Goal: Download file/media

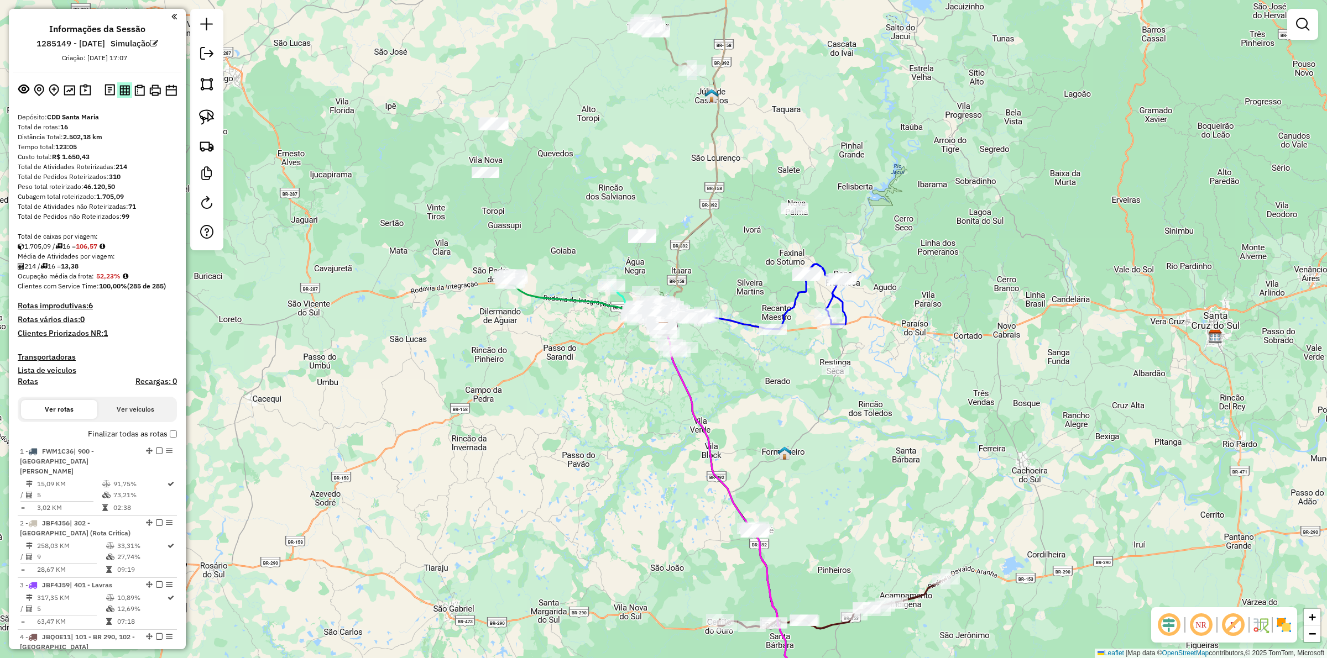
click at [128, 94] on button at bounding box center [124, 89] width 15 height 15
click at [134, 94] on img at bounding box center [139, 91] width 11 height 12
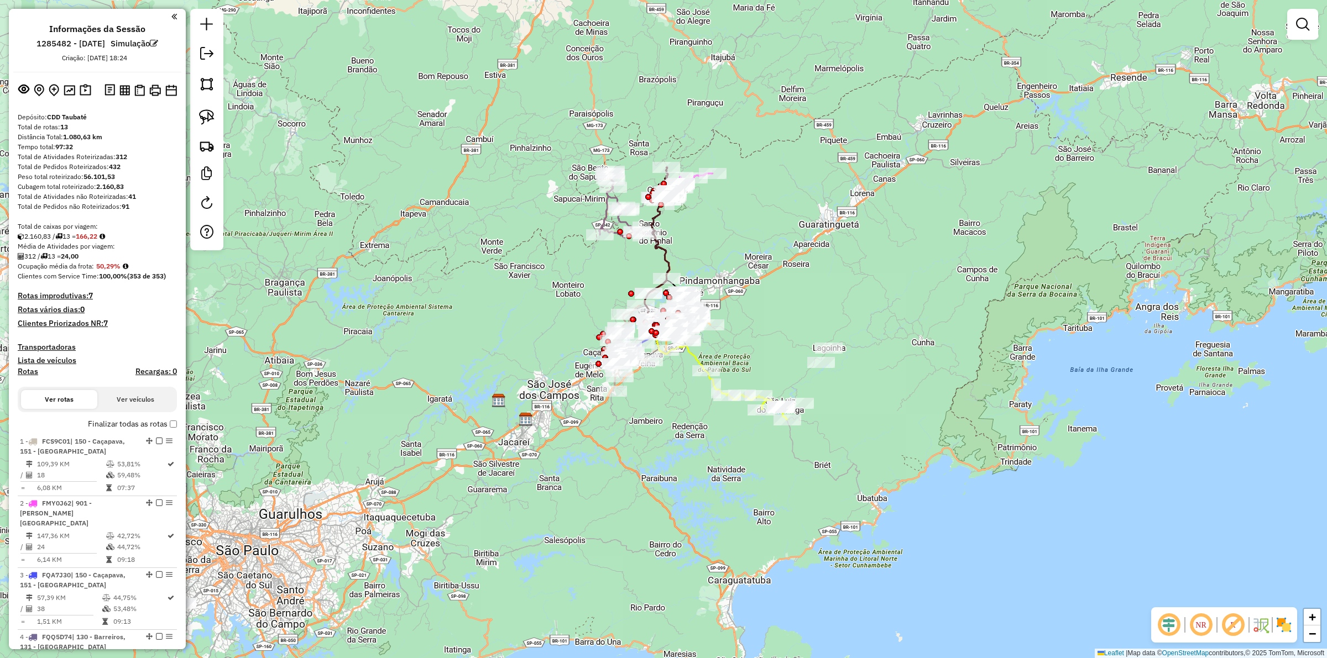
drag, startPoint x: 118, startPoint y: 86, endPoint x: 571, endPoint y: 12, distance: 459.3
click at [119, 86] on img at bounding box center [124, 90] width 11 height 11
click at [141, 95] on img at bounding box center [139, 91] width 11 height 12
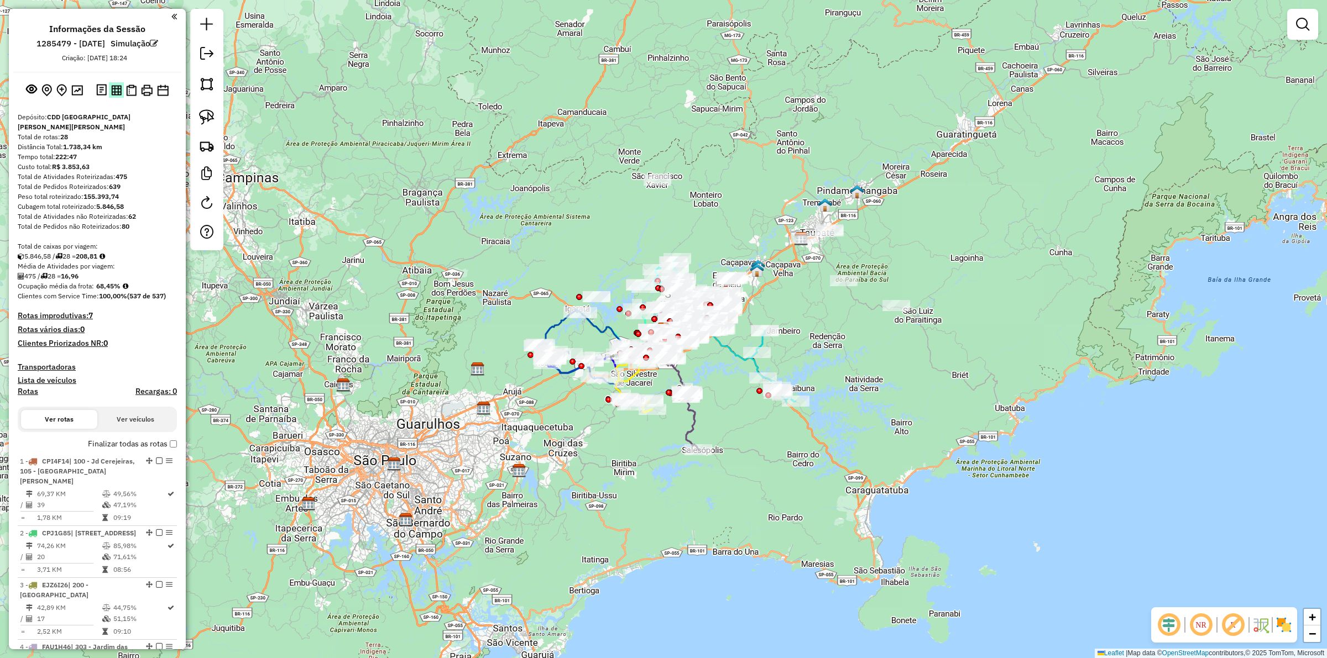
click at [115, 92] on img at bounding box center [116, 90] width 11 height 11
drag, startPoint x: 128, startPoint y: 92, endPoint x: 385, endPoint y: 67, distance: 258.8
click at [127, 91] on img at bounding box center [131, 91] width 11 height 12
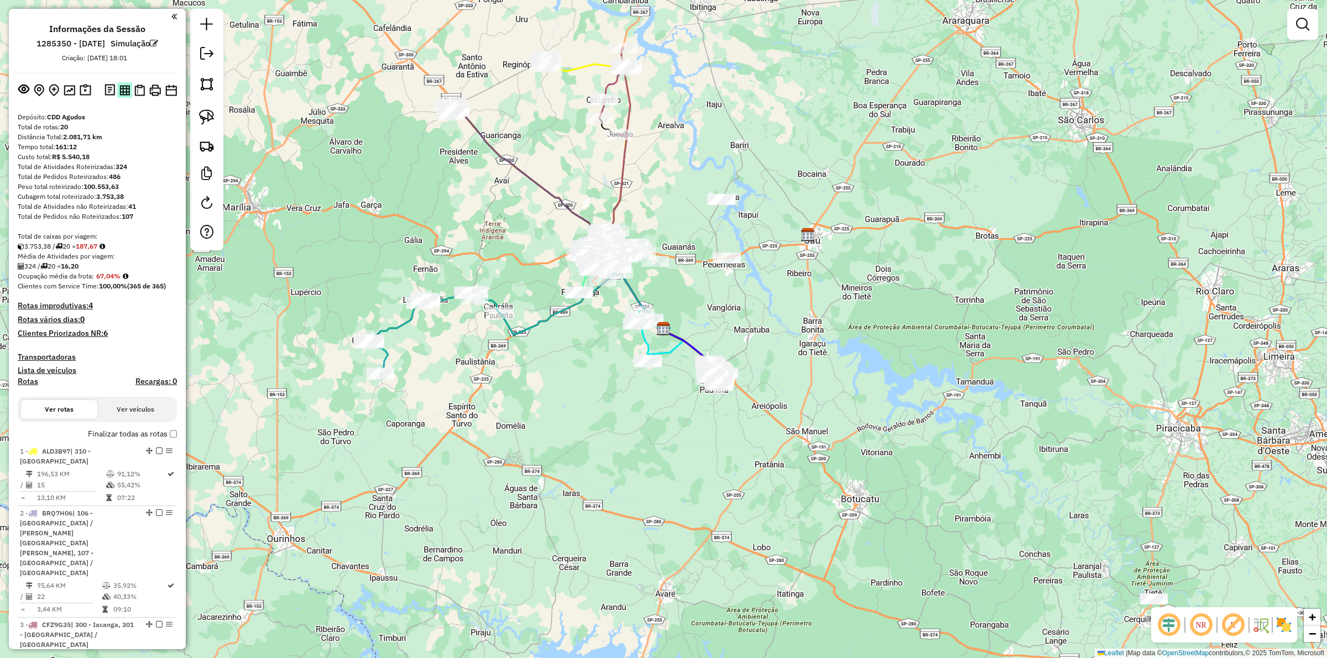
click at [122, 92] on img at bounding box center [124, 90] width 11 height 11
click at [135, 95] on img at bounding box center [139, 91] width 11 height 12
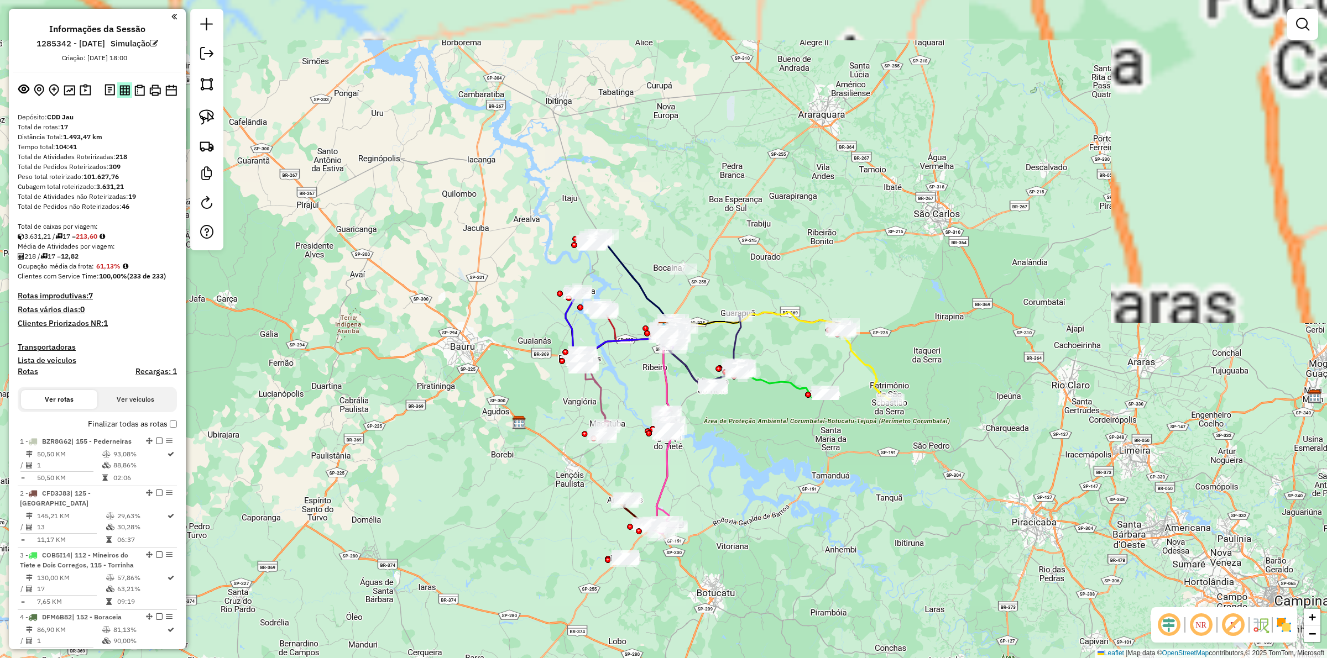
click at [122, 95] on img at bounding box center [124, 90] width 11 height 11
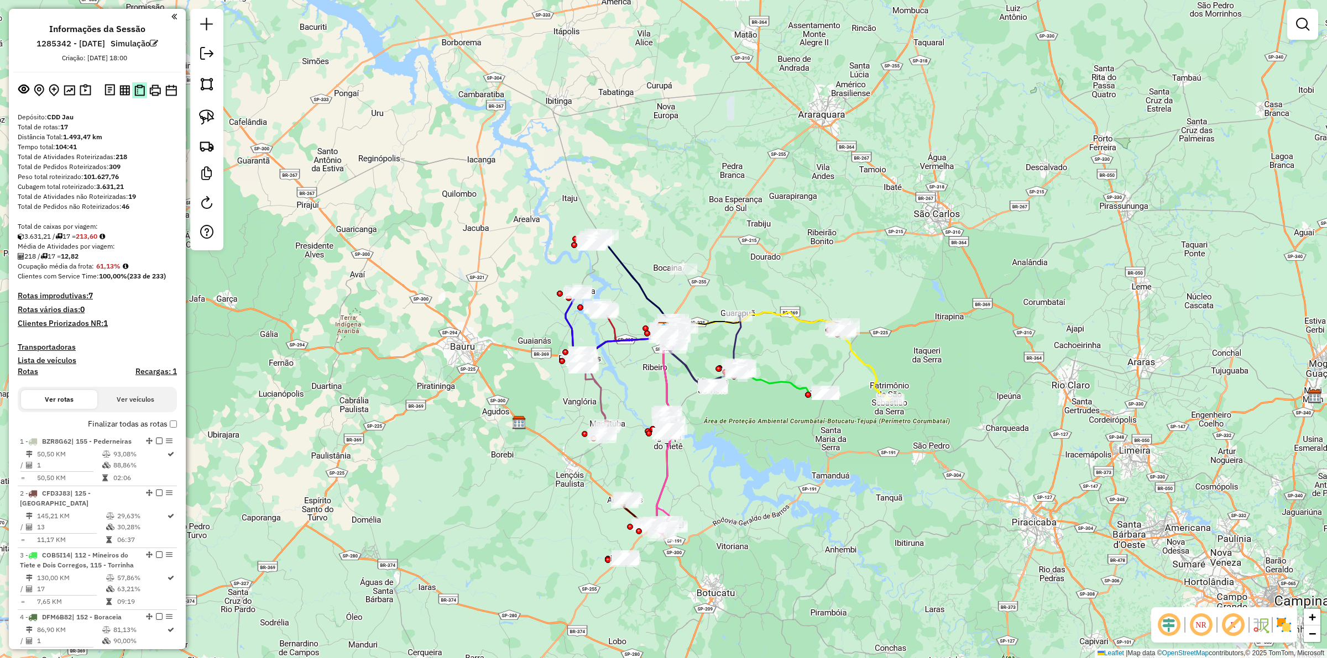
click at [137, 91] on img at bounding box center [139, 91] width 11 height 12
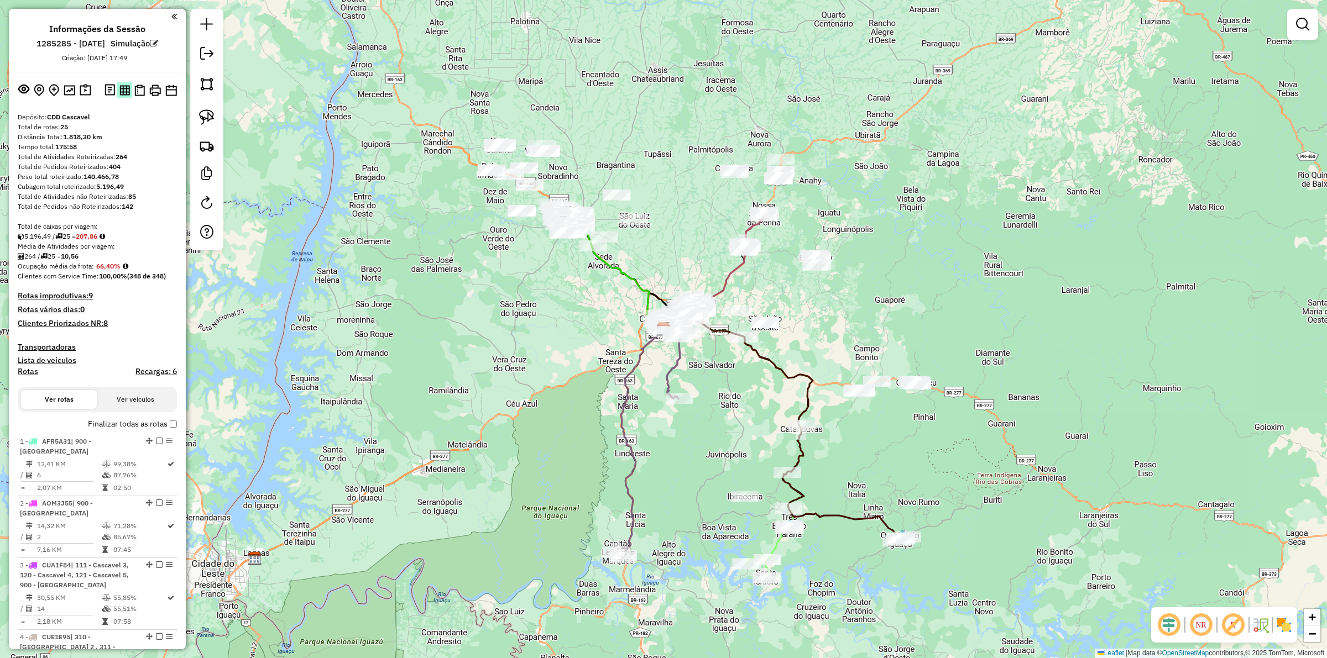
click at [124, 91] on img at bounding box center [124, 90] width 11 height 11
click at [139, 89] on img at bounding box center [139, 91] width 11 height 12
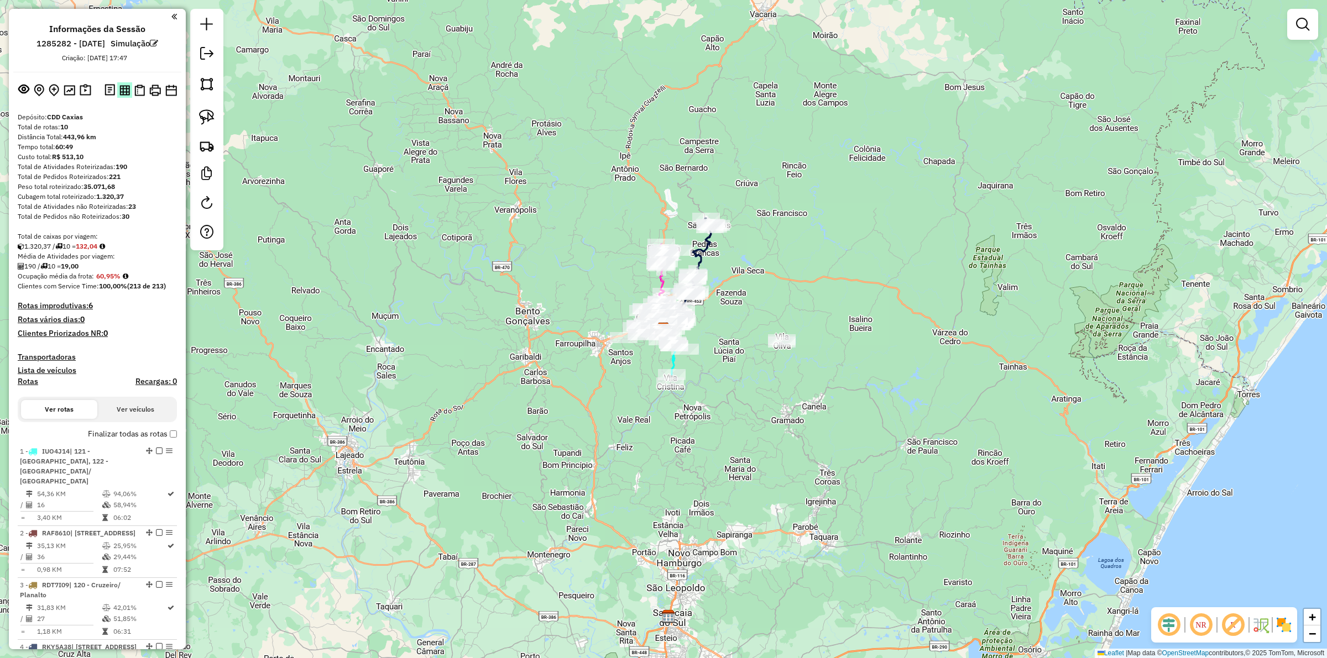
click at [119, 91] on img at bounding box center [124, 90] width 11 height 11
click at [138, 91] on img at bounding box center [139, 91] width 11 height 12
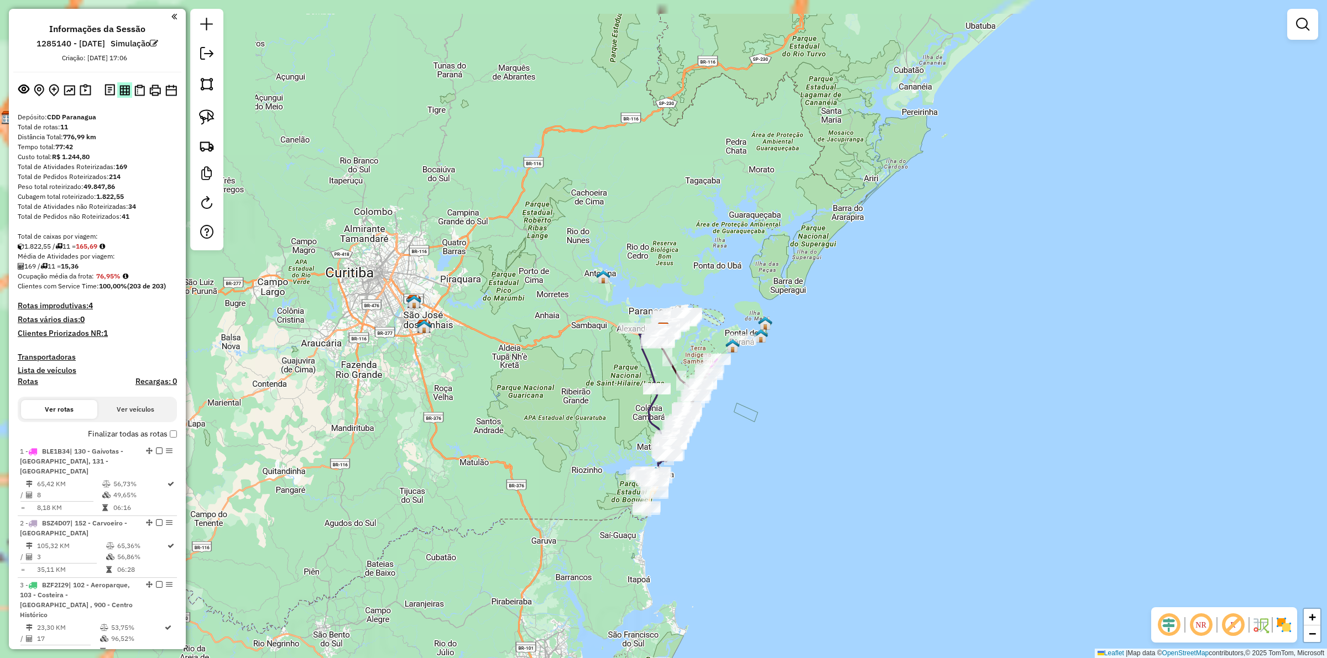
click at [119, 87] on img at bounding box center [124, 90] width 11 height 11
click at [138, 92] on img at bounding box center [139, 91] width 11 height 12
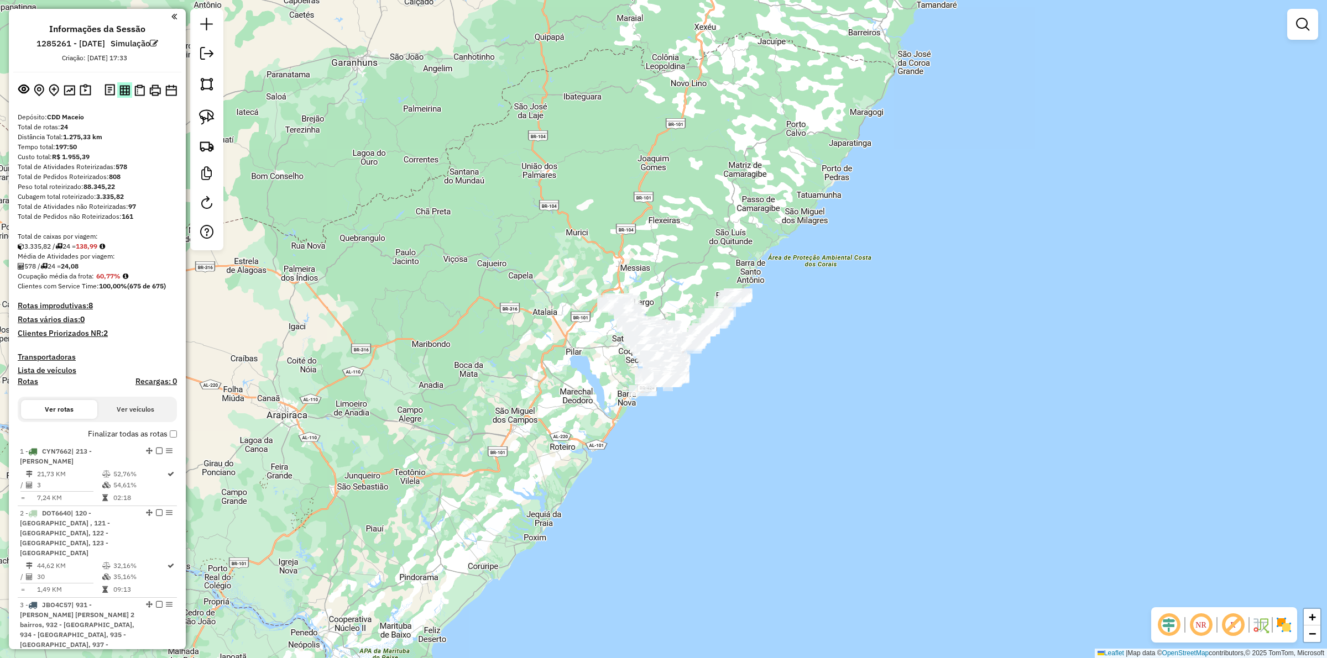
click at [121, 85] on img at bounding box center [124, 90] width 11 height 11
drag, startPoint x: 141, startPoint y: 93, endPoint x: 180, endPoint y: 91, distance: 38.7
click at [141, 93] on img at bounding box center [139, 91] width 11 height 12
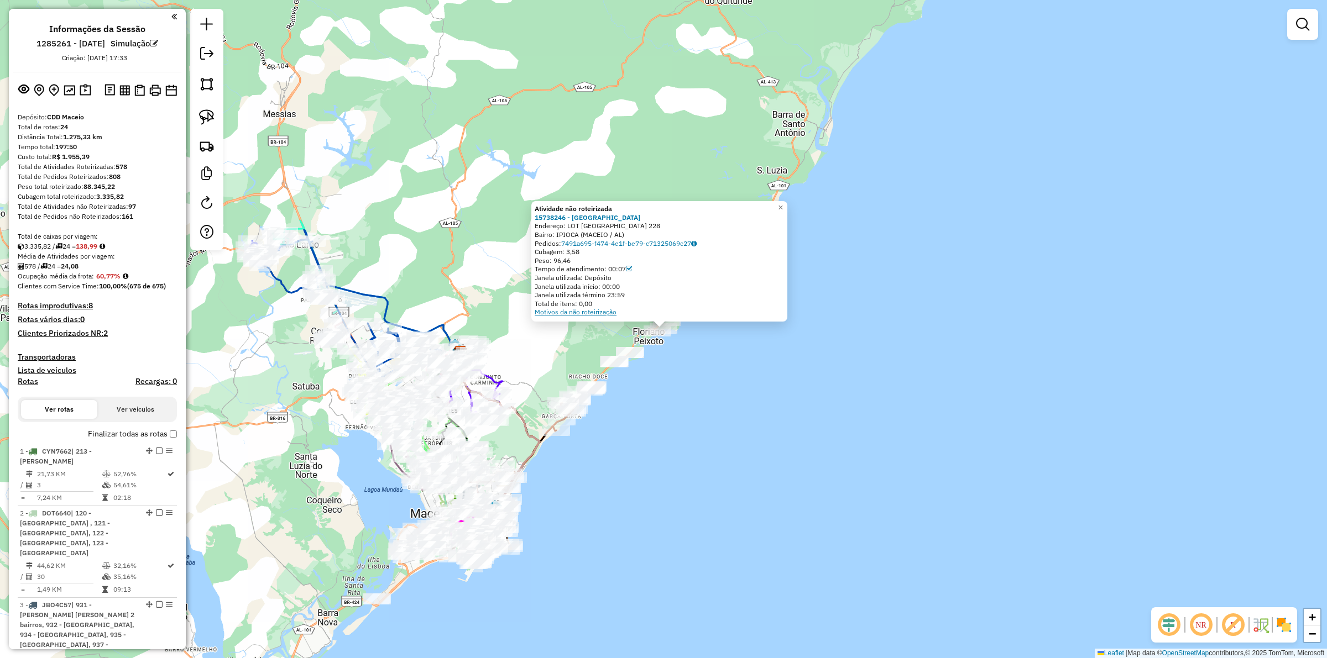
click at [592, 313] on link "Motivos da não roteirização" at bounding box center [576, 312] width 82 height 8
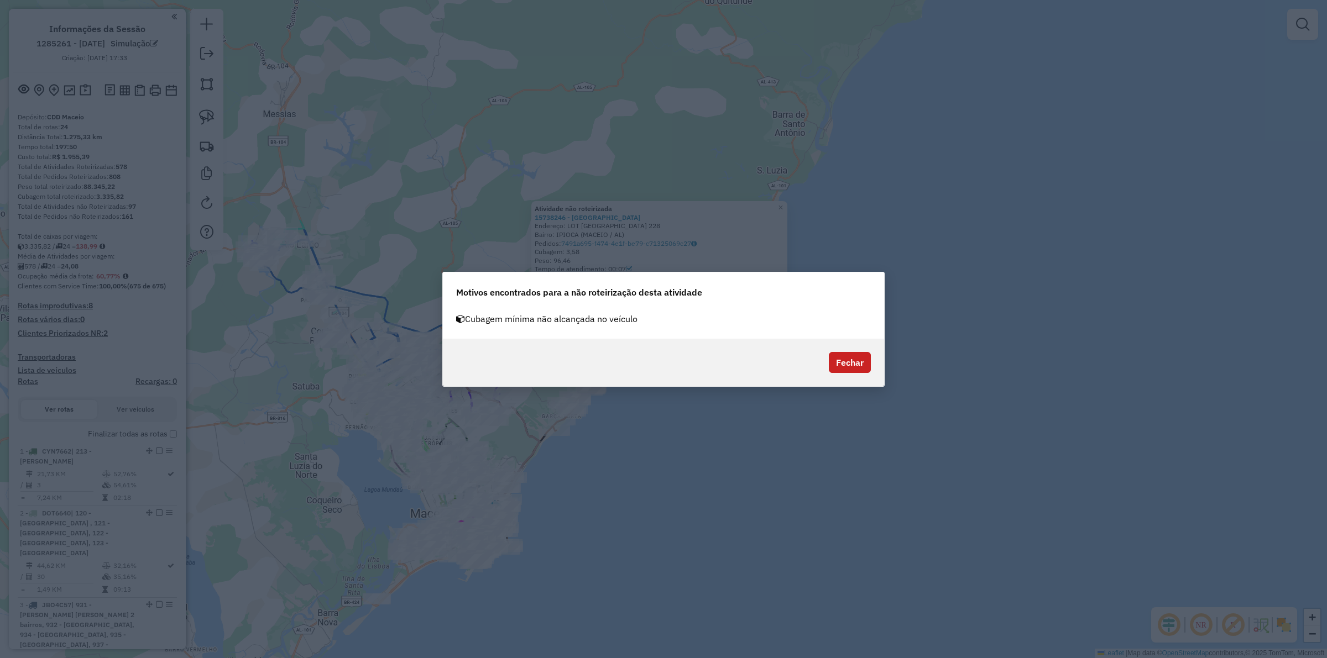
drag, startPoint x: 468, startPoint y: 315, endPoint x: 645, endPoint y: 320, distance: 176.4
click at [645, 320] on div "Cubagem mínima não alcançada no veículo" at bounding box center [663, 318] width 428 height 13
click at [645, 319] on div "Cubagem mínima não alcançada no veículo" at bounding box center [663, 318] width 428 height 13
drag, startPoint x: 640, startPoint y: 315, endPoint x: 466, endPoint y: 319, distance: 174.2
click at [466, 319] on div "Cubagem mínima não alcançada no veículo" at bounding box center [663, 318] width 428 height 13
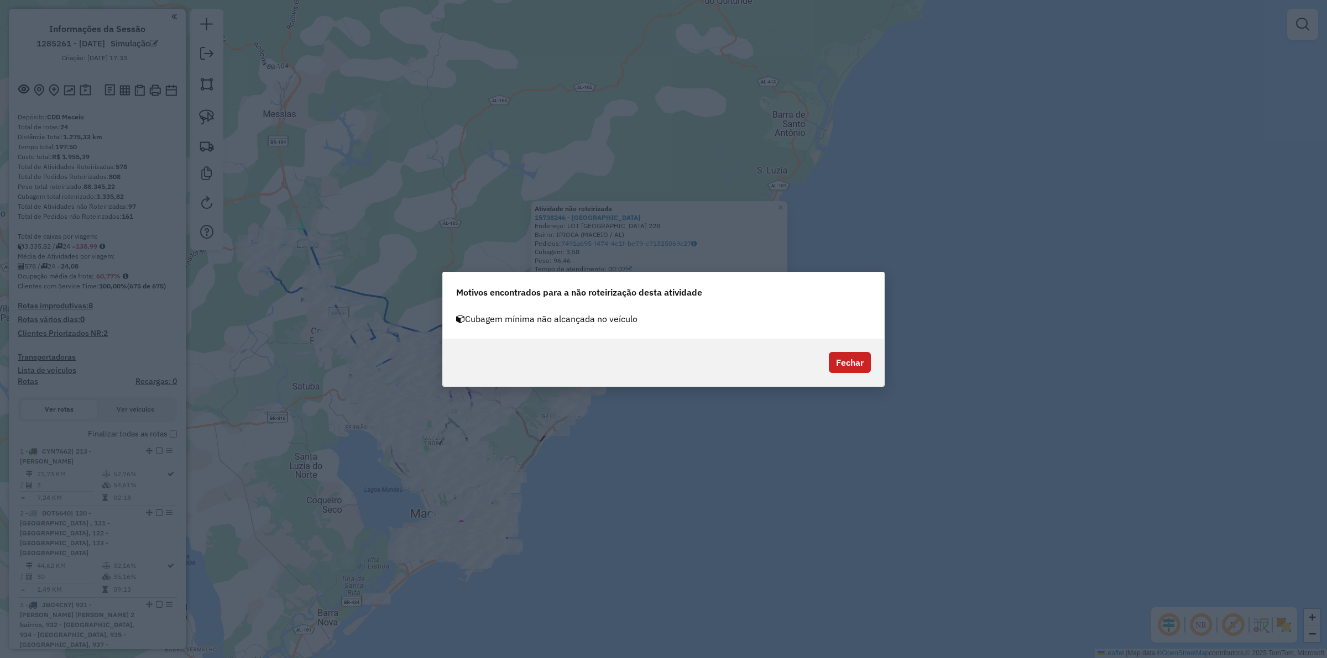
click at [641, 317] on div "Cubagem mínima não alcançada no veículo" at bounding box center [663, 318] width 428 height 13
click at [640, 317] on div "Cubagem mínima não alcançada no veículo" at bounding box center [663, 318] width 428 height 13
click at [853, 369] on button "Fechar" at bounding box center [850, 362] width 42 height 21
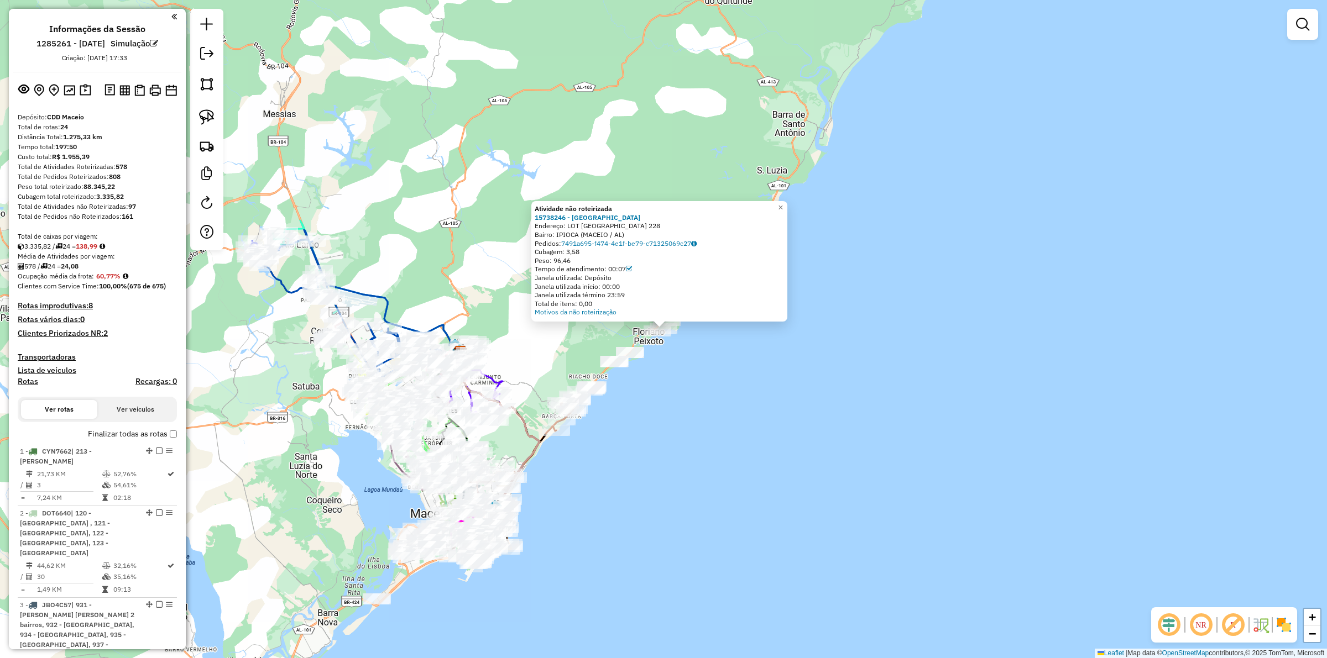
click at [711, 394] on div "Atividade não roteirizada 15738246 - POUSADA IPIOCA BEACH Endereço: LOT JARDIM …" at bounding box center [663, 329] width 1327 height 658
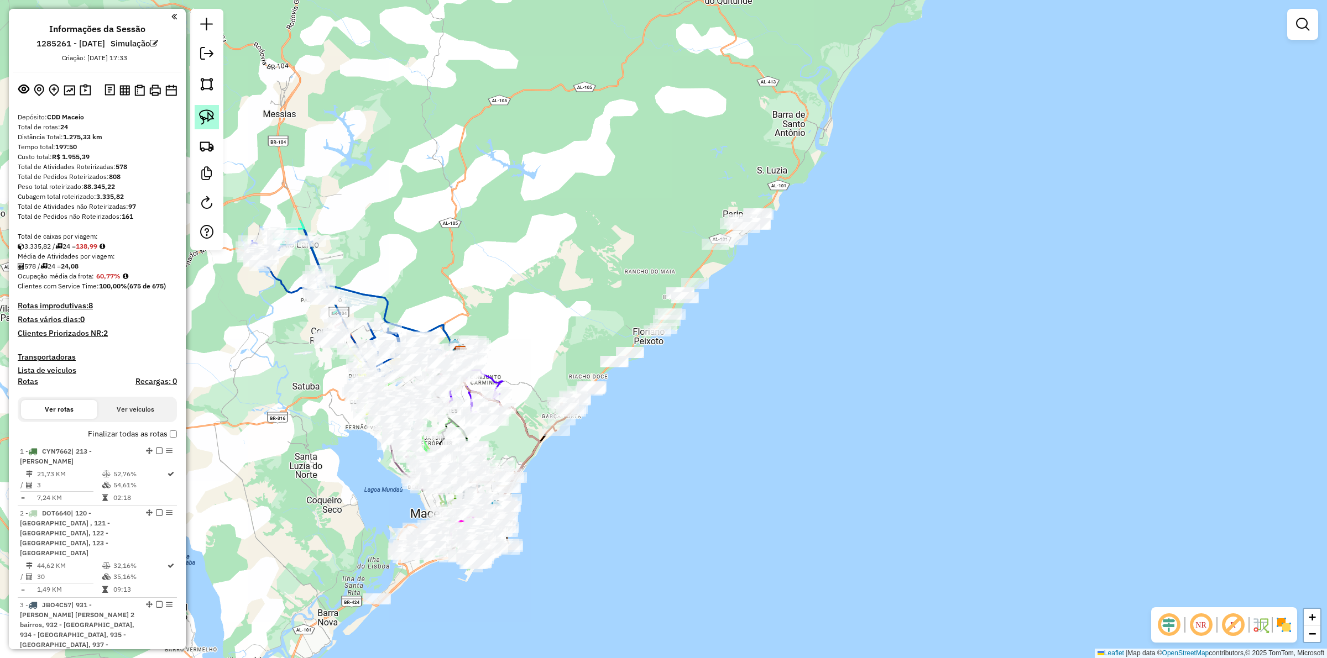
click at [195, 120] on link at bounding box center [207, 117] width 24 height 24
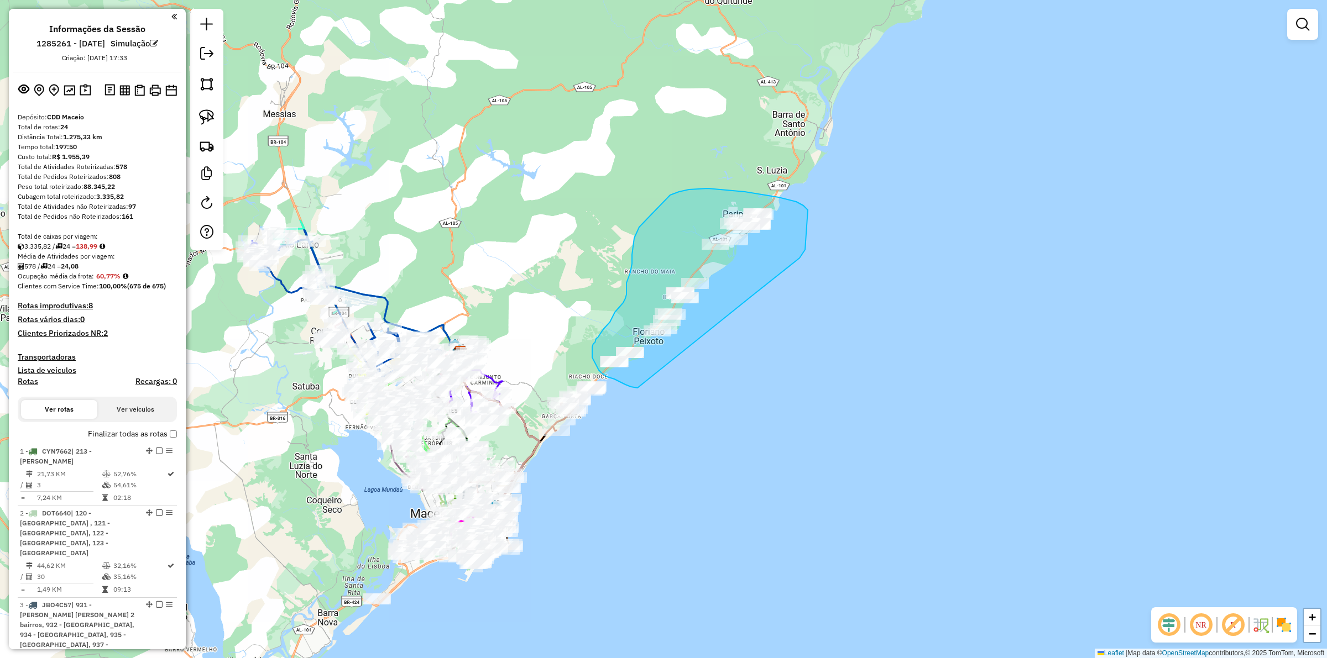
drag, startPoint x: 758, startPoint y: 291, endPoint x: 674, endPoint y: 388, distance: 128.1
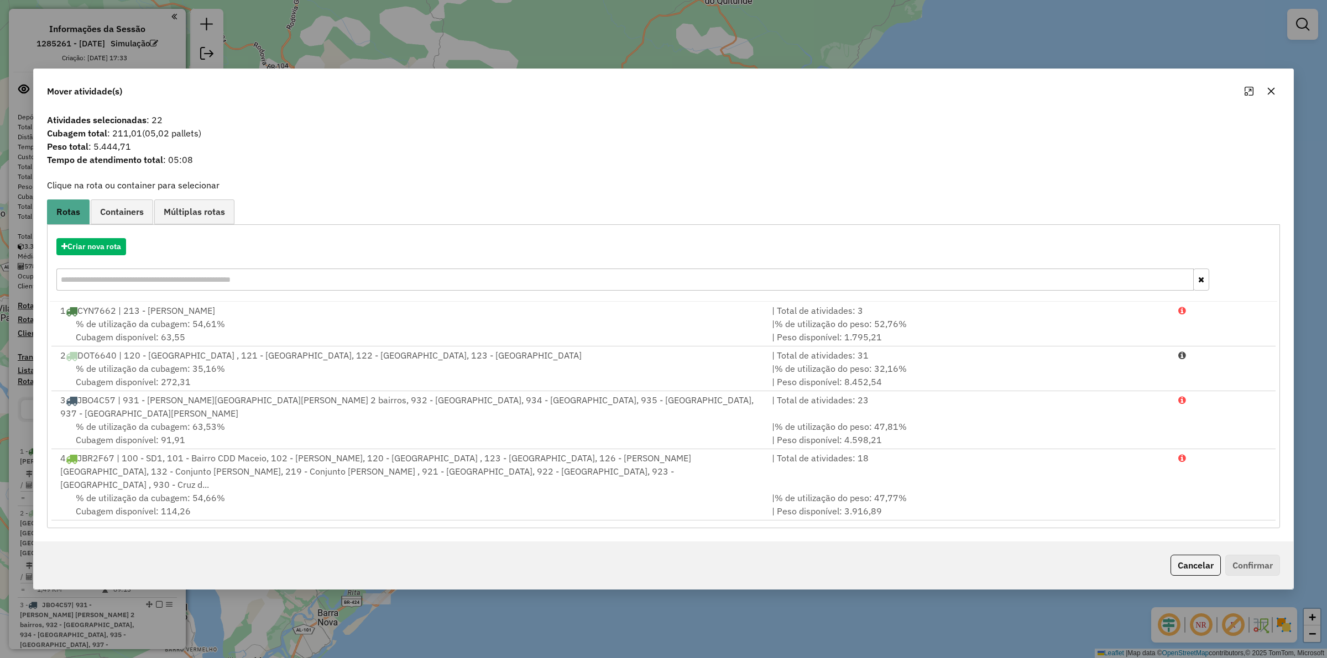
click at [1272, 98] on button "button" at bounding box center [1271, 91] width 18 height 18
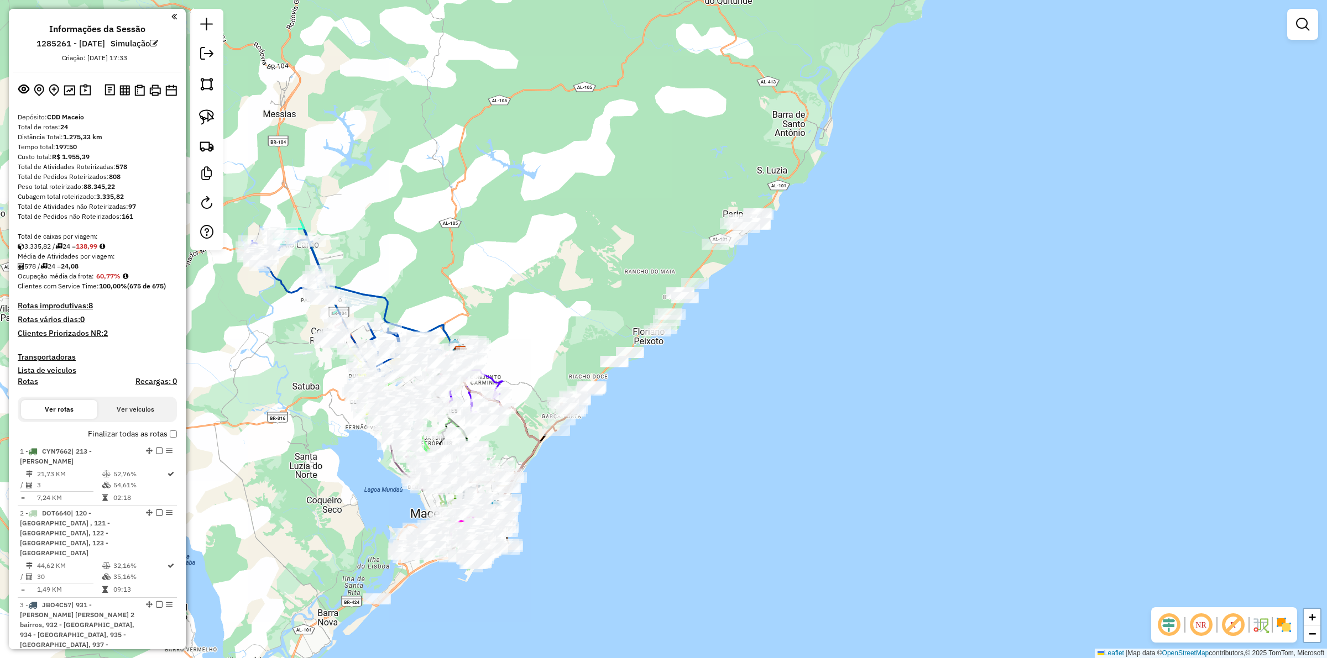
click at [1289, 623] on img at bounding box center [1284, 625] width 18 height 18
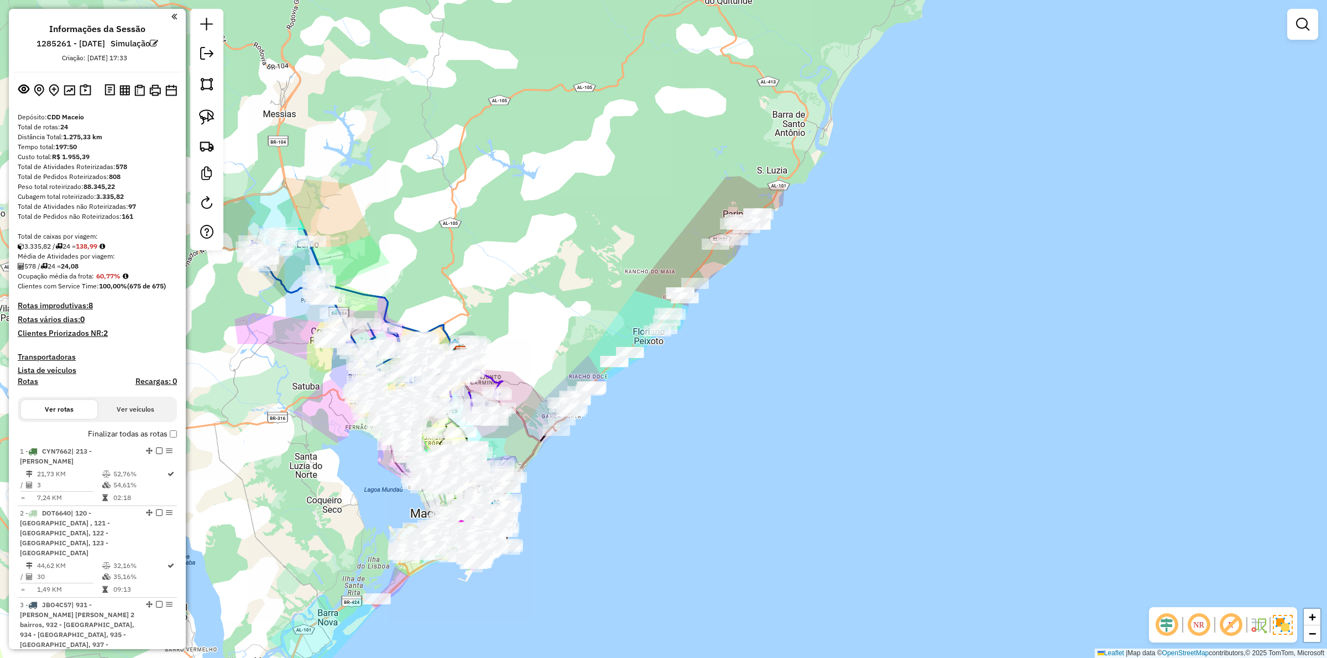
click at [1289, 626] on img at bounding box center [1283, 625] width 20 height 20
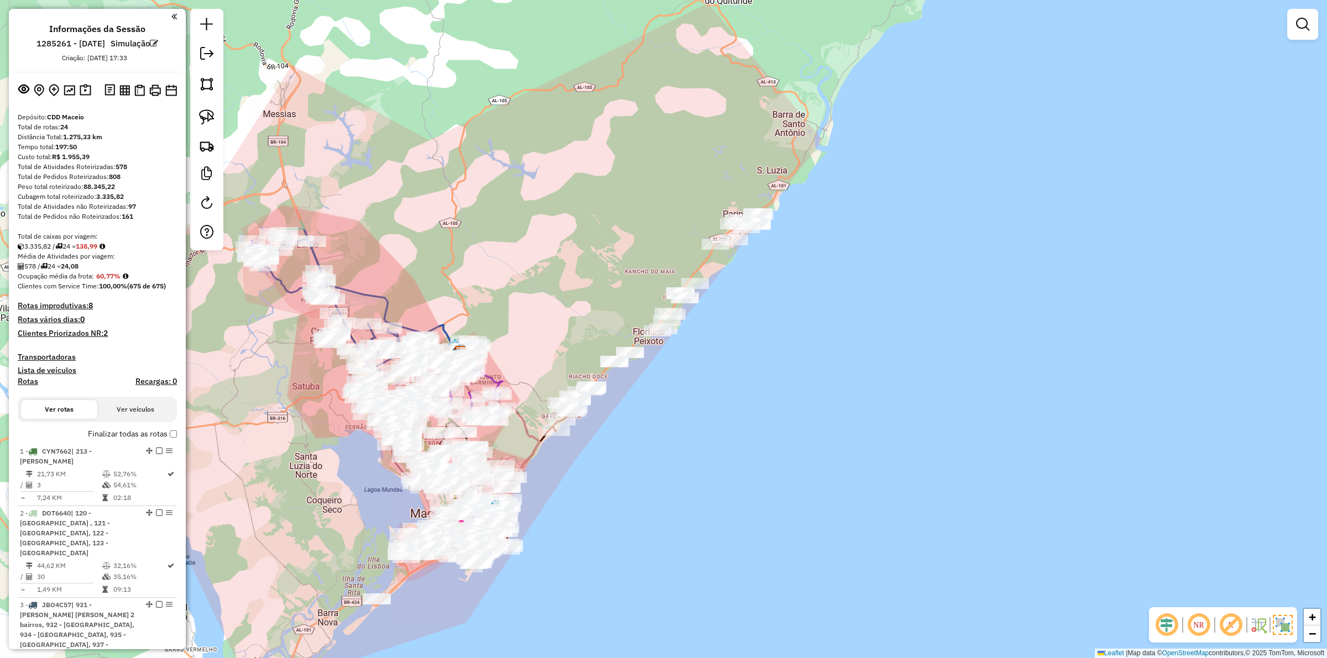
click at [1289, 626] on img at bounding box center [1283, 625] width 20 height 20
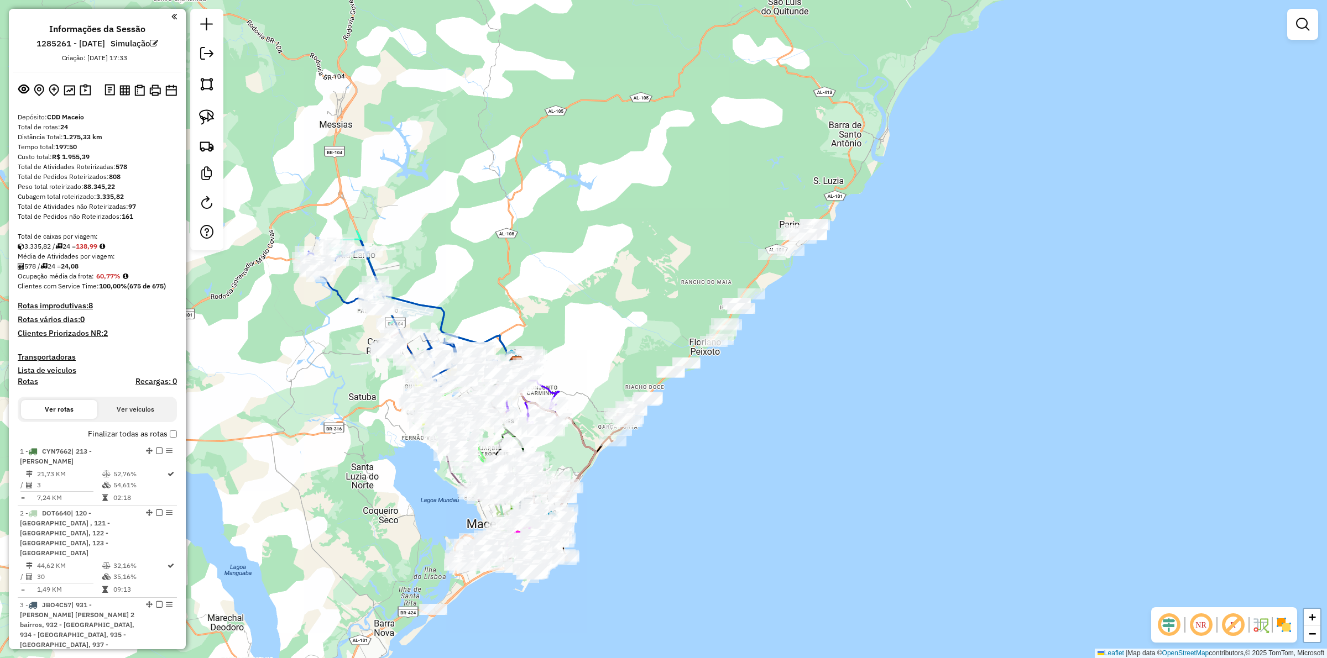
drag, startPoint x: 648, startPoint y: 464, endPoint x: 698, endPoint y: 470, distance: 50.1
click at [698, 470] on div "Janela de atendimento Grade de atendimento Capacidade Transportadoras Veículos …" at bounding box center [663, 329] width 1327 height 658
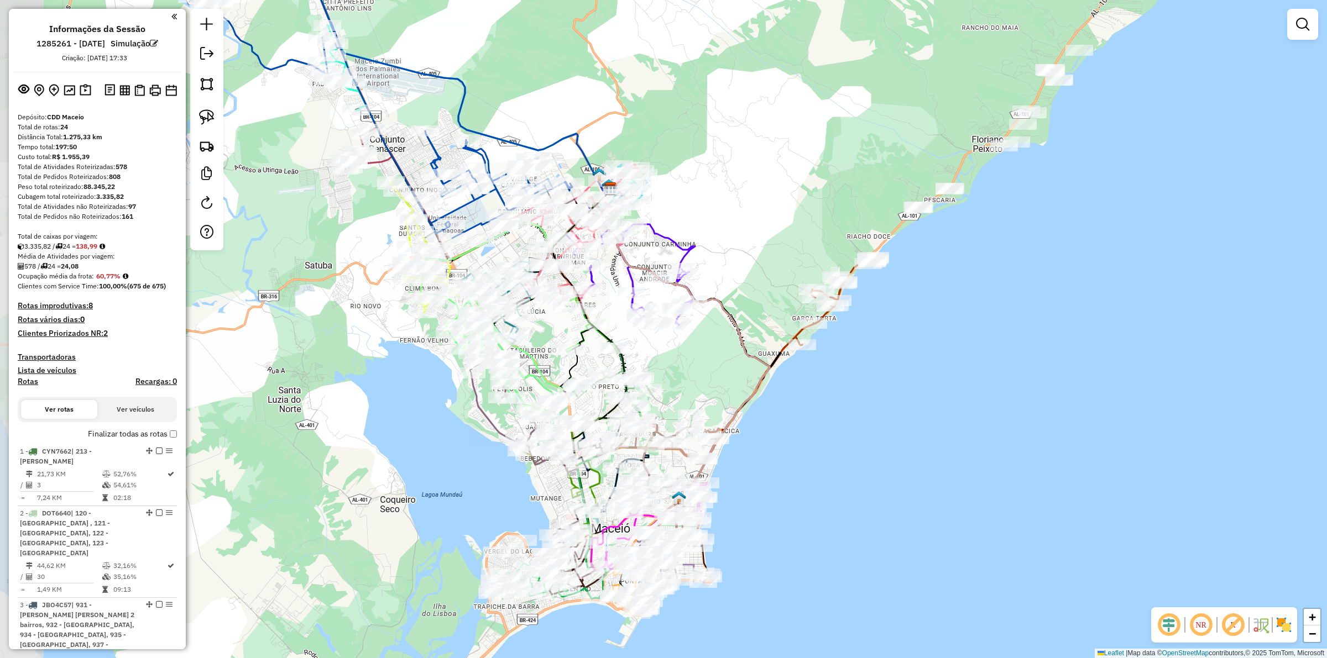
drag, startPoint x: 282, startPoint y: 363, endPoint x: 377, endPoint y: 363, distance: 94.5
click at [377, 363] on div "Janela de atendimento Grade de atendimento Capacidade Transportadoras Veículos …" at bounding box center [663, 329] width 1327 height 658
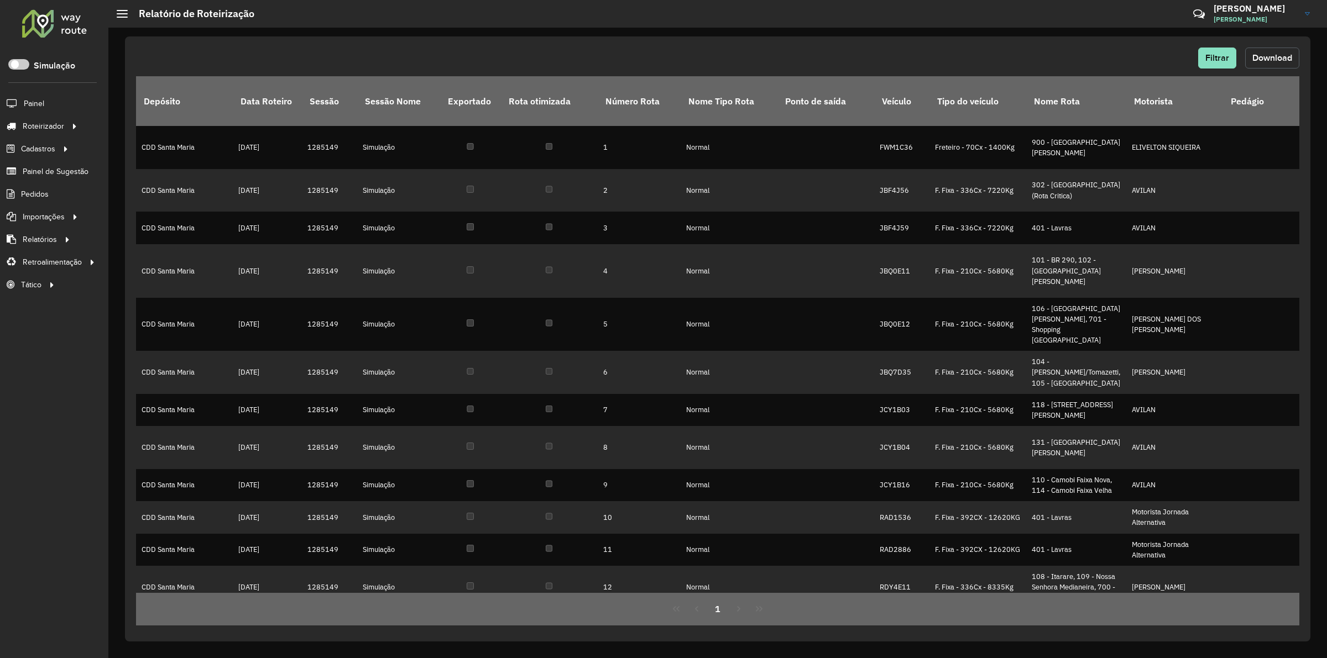
click at [1275, 50] on button "Download" at bounding box center [1272, 58] width 54 height 21
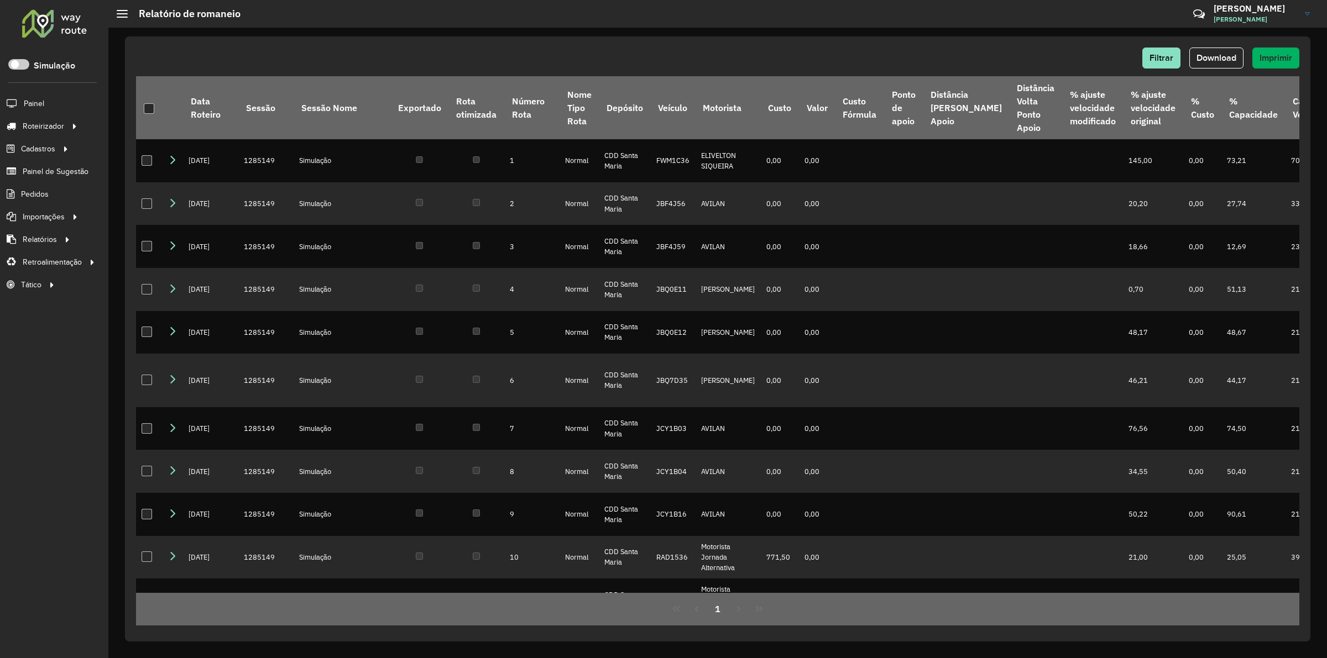
click at [949, 45] on div "Filtrar Download Imprimir Data Roteiro Sessão Sessão Nome Exportado Rota otimiz…" at bounding box center [717, 338] width 1185 height 605
click at [1214, 45] on div "Filtrar Download Imprimir Data Roteiro Sessão Sessão Nome Exportado Rota otimiz…" at bounding box center [717, 338] width 1185 height 605
click at [1213, 50] on button "Download" at bounding box center [1216, 58] width 54 height 21
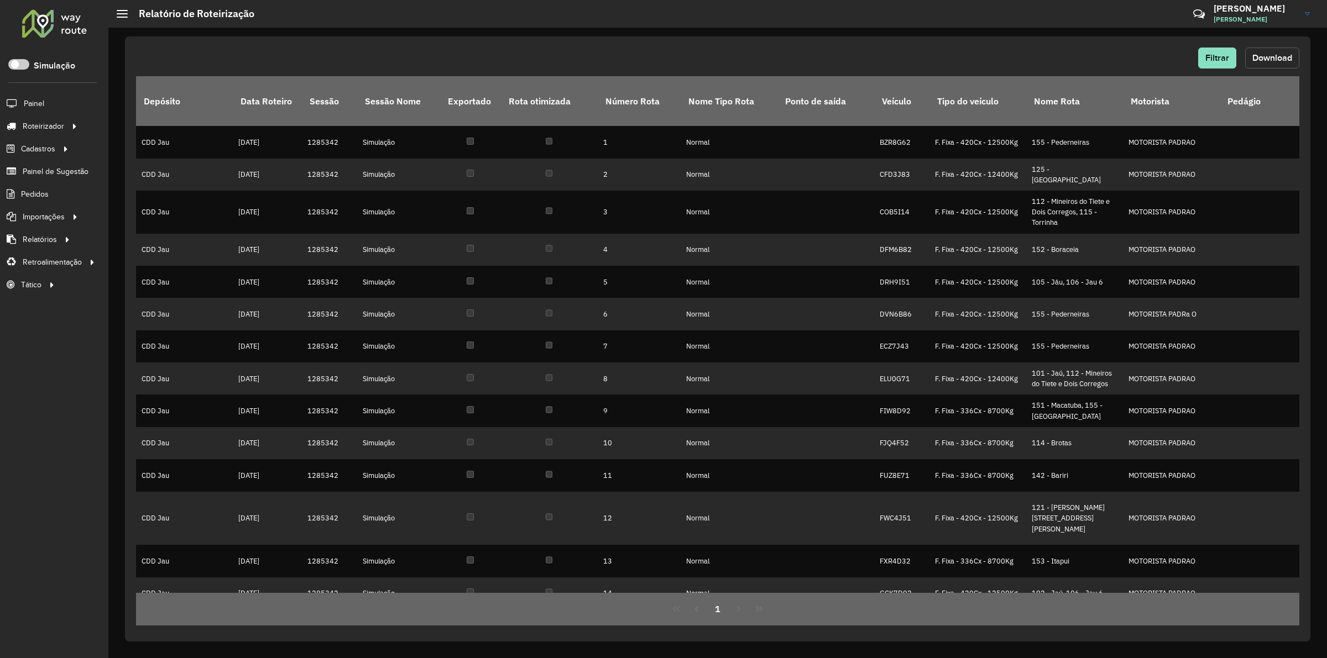
click at [1179, 61] on span "Download" at bounding box center [1272, 57] width 40 height 9
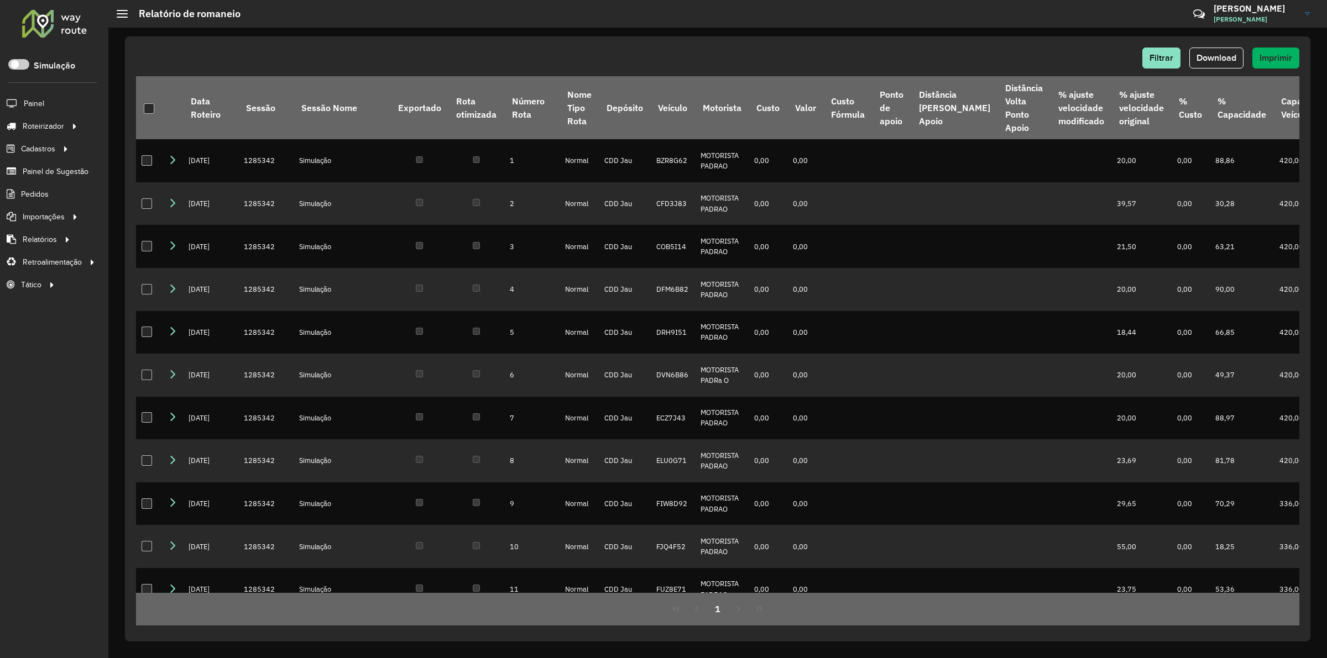
click at [975, 44] on div "Filtrar Download Imprimir Data Roteiro Sessão Sessão Nome Exportado Rota otimiz…" at bounding box center [717, 338] width 1185 height 605
click at [1222, 61] on button "Download" at bounding box center [1216, 58] width 54 height 21
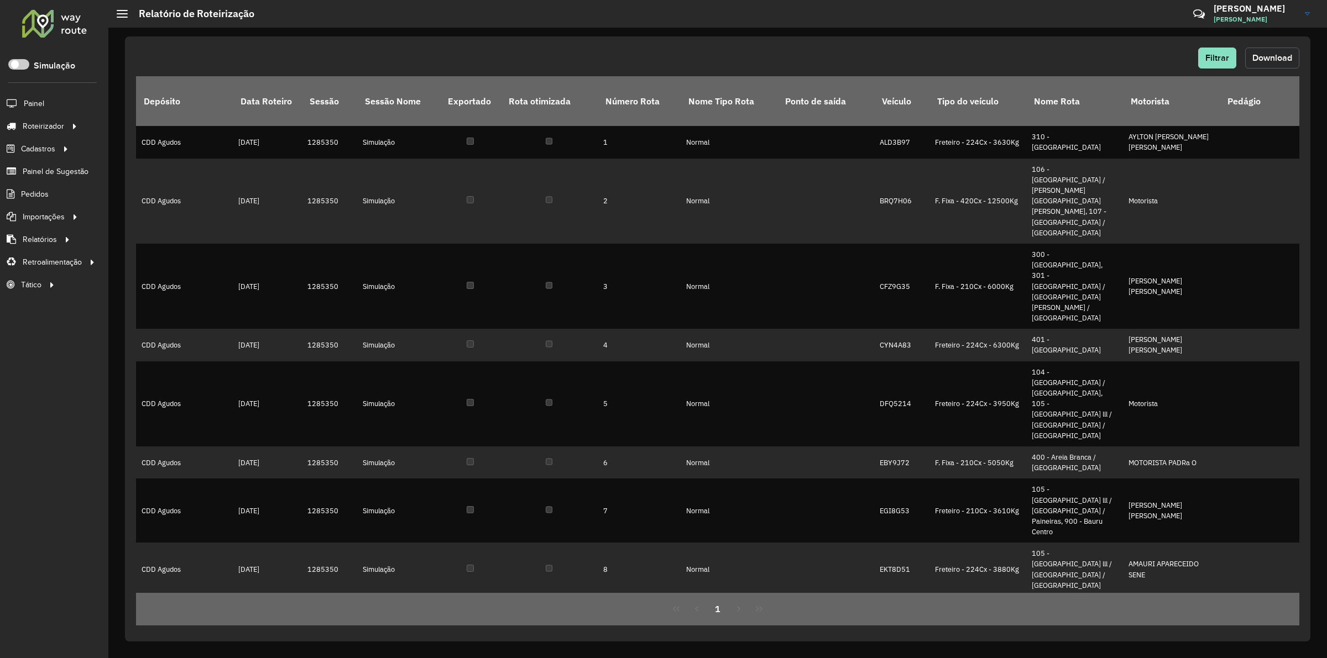
click at [1269, 56] on span "Download" at bounding box center [1272, 57] width 40 height 9
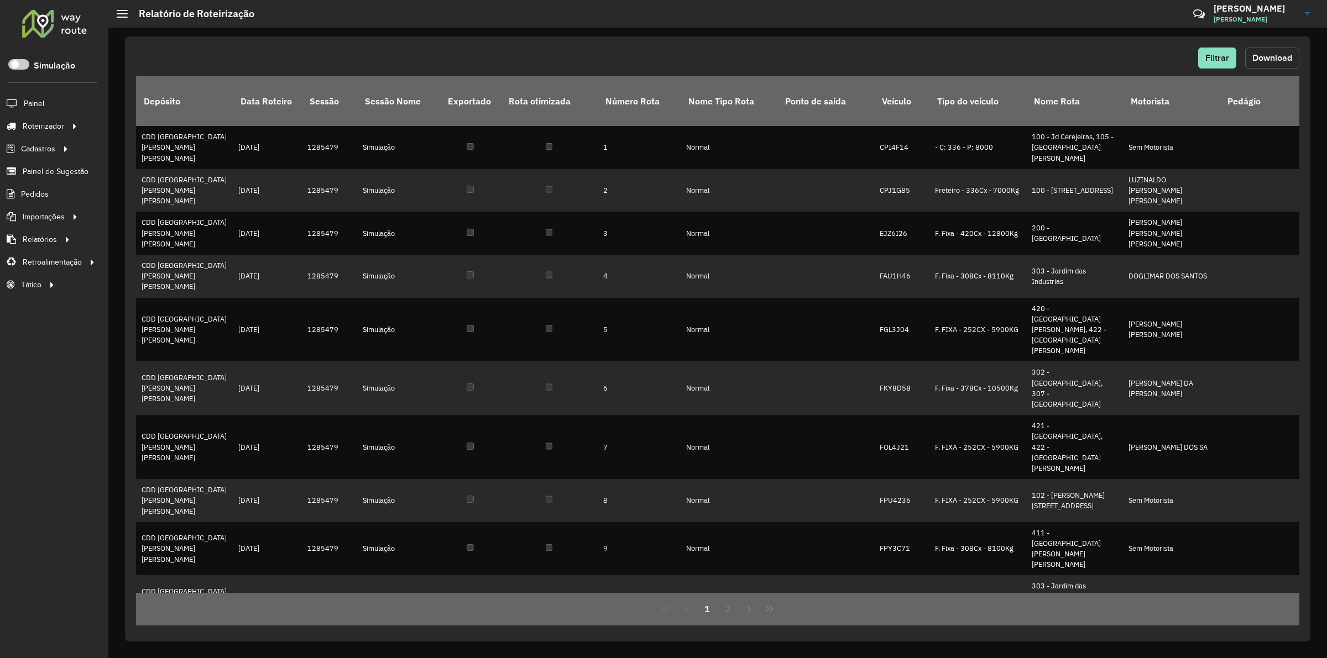
click at [1258, 62] on button "Download" at bounding box center [1272, 58] width 54 height 21
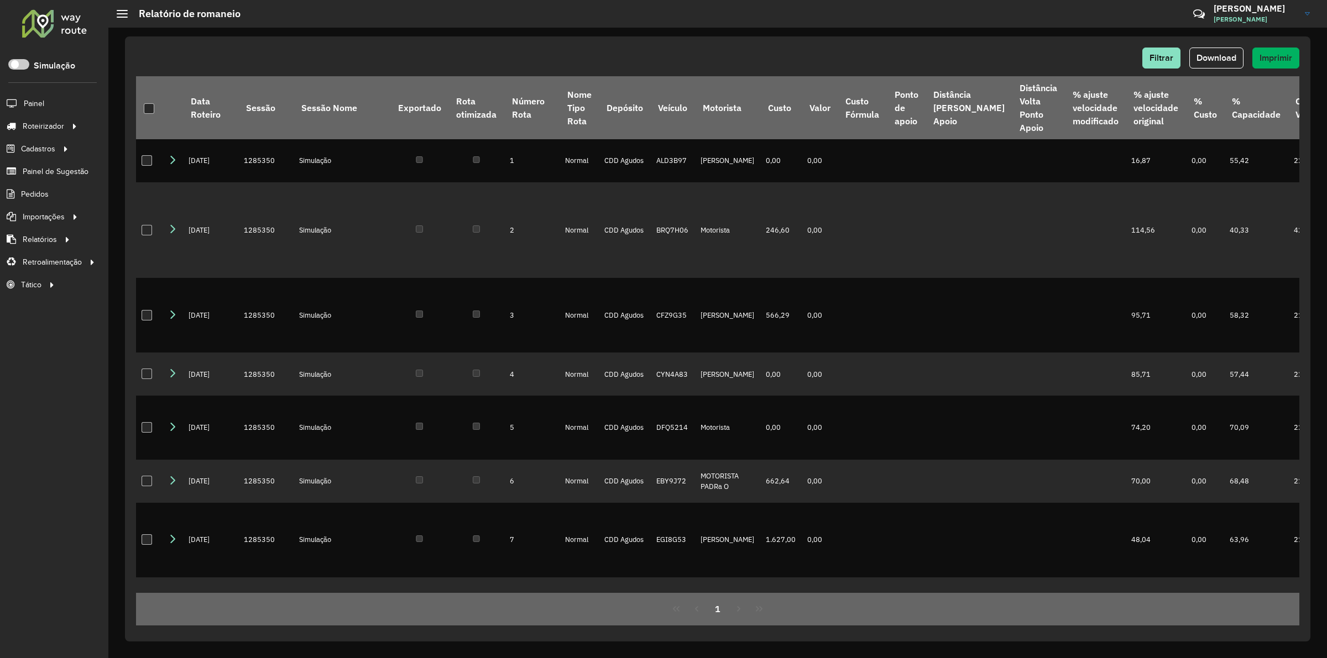
click at [983, 45] on div "Filtrar Download Imprimir Data Roteiro Sessão Sessão Nome Exportado Rota otimiz…" at bounding box center [717, 338] width 1185 height 605
click at [1221, 56] on span "Download" at bounding box center [1216, 57] width 40 height 9
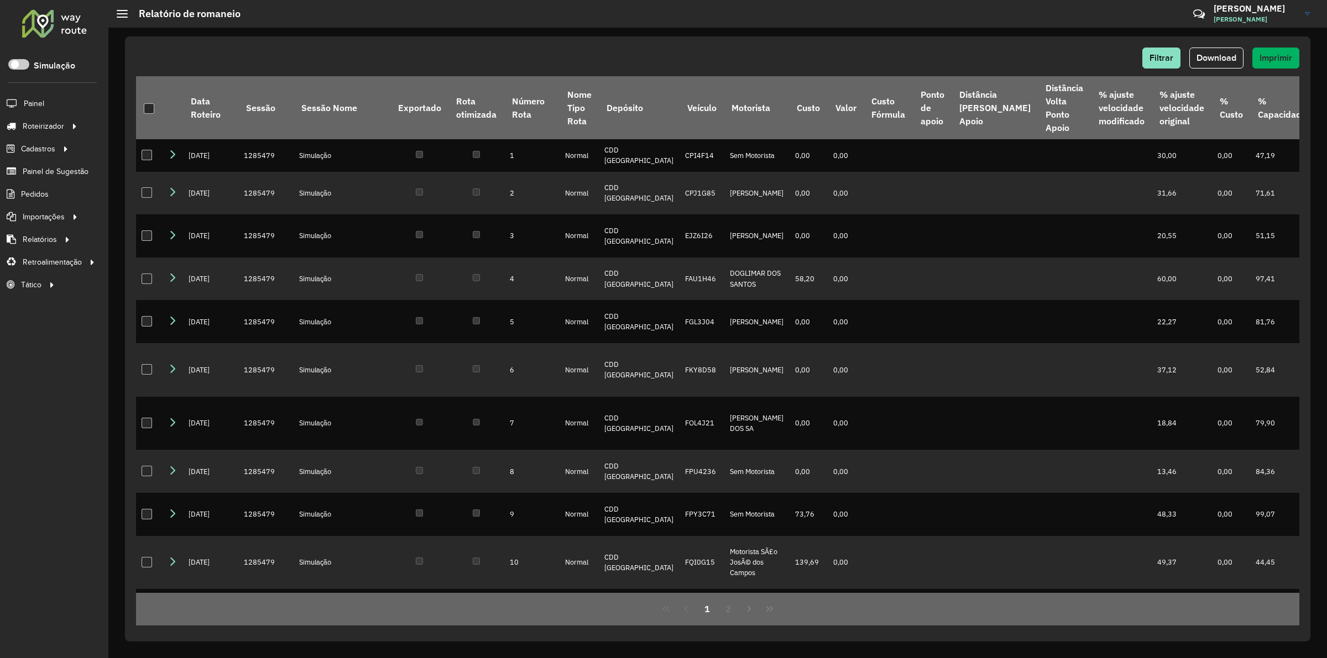
click at [985, 34] on div "Filtrar Download Imprimir Data Roteiro Sessão Sessão Nome Exportado Rota otimiz…" at bounding box center [717, 343] width 1218 height 631
click at [1061, 58] on span "Download" at bounding box center [1216, 57] width 40 height 9
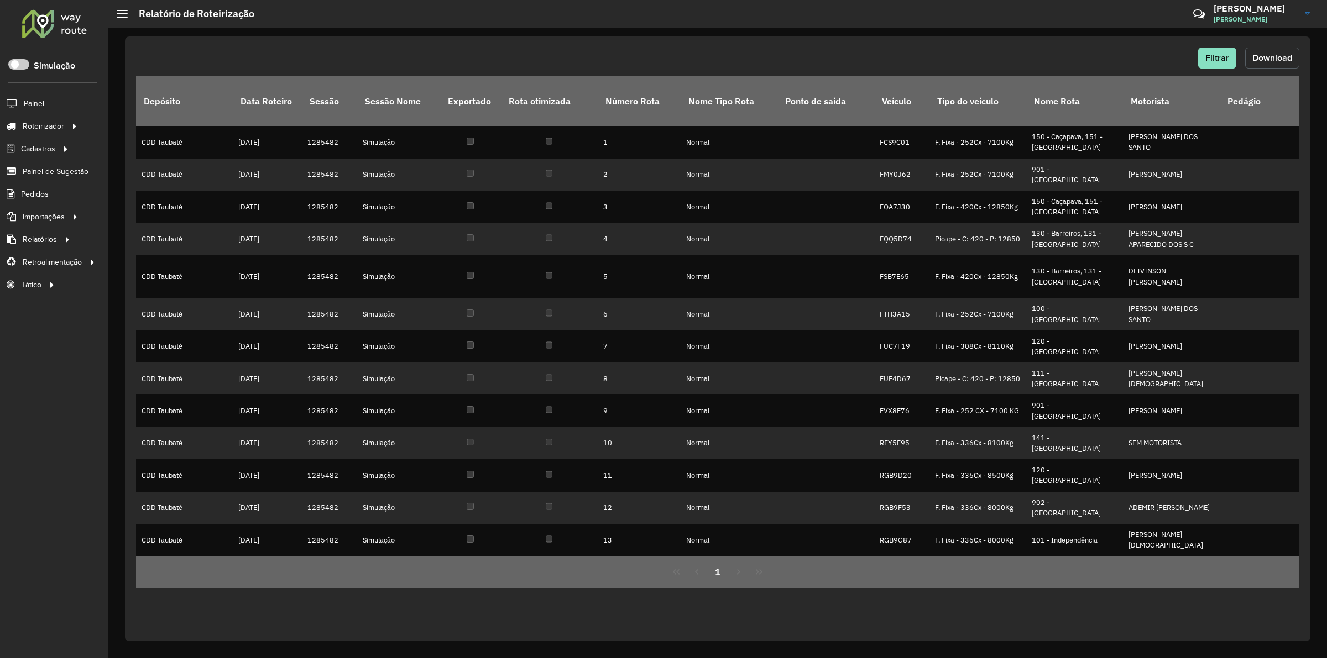
click at [1266, 51] on button "Download" at bounding box center [1272, 58] width 54 height 21
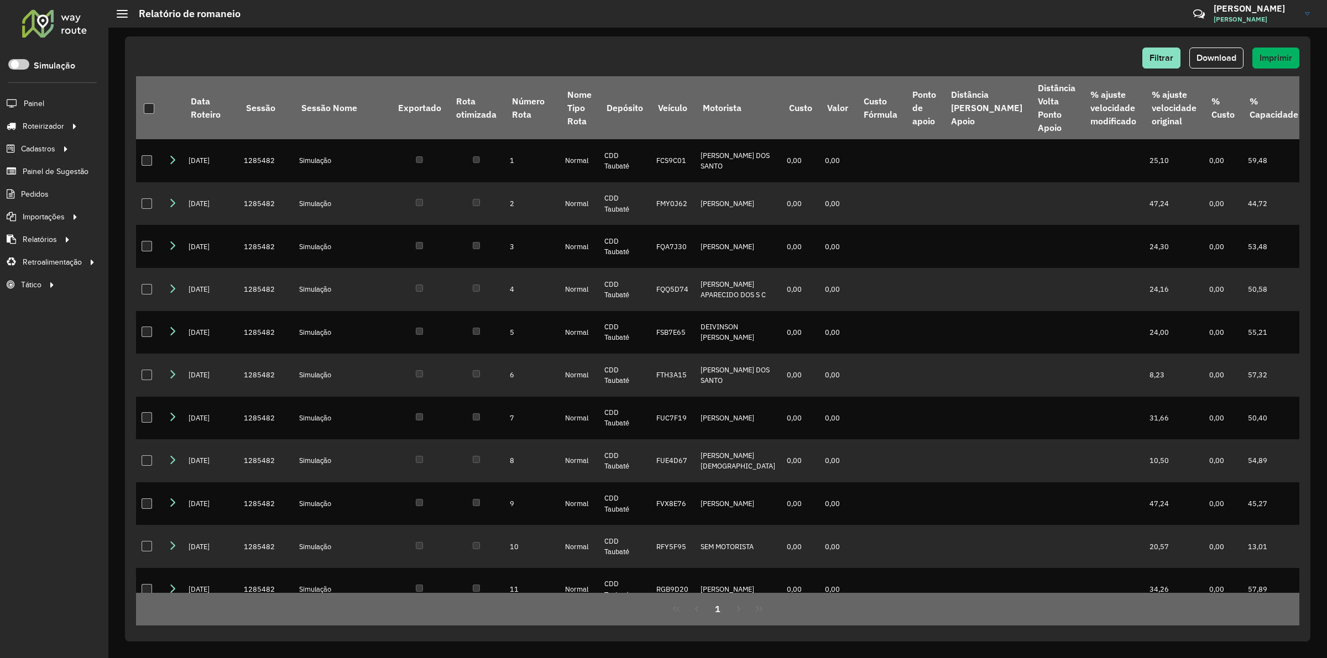
click at [925, 44] on div "Filtrar Download Imprimir Data Roteiro Sessão Sessão Nome Exportado Rota otimiz…" at bounding box center [717, 338] width 1185 height 605
click at [1228, 59] on span "Download" at bounding box center [1216, 57] width 40 height 9
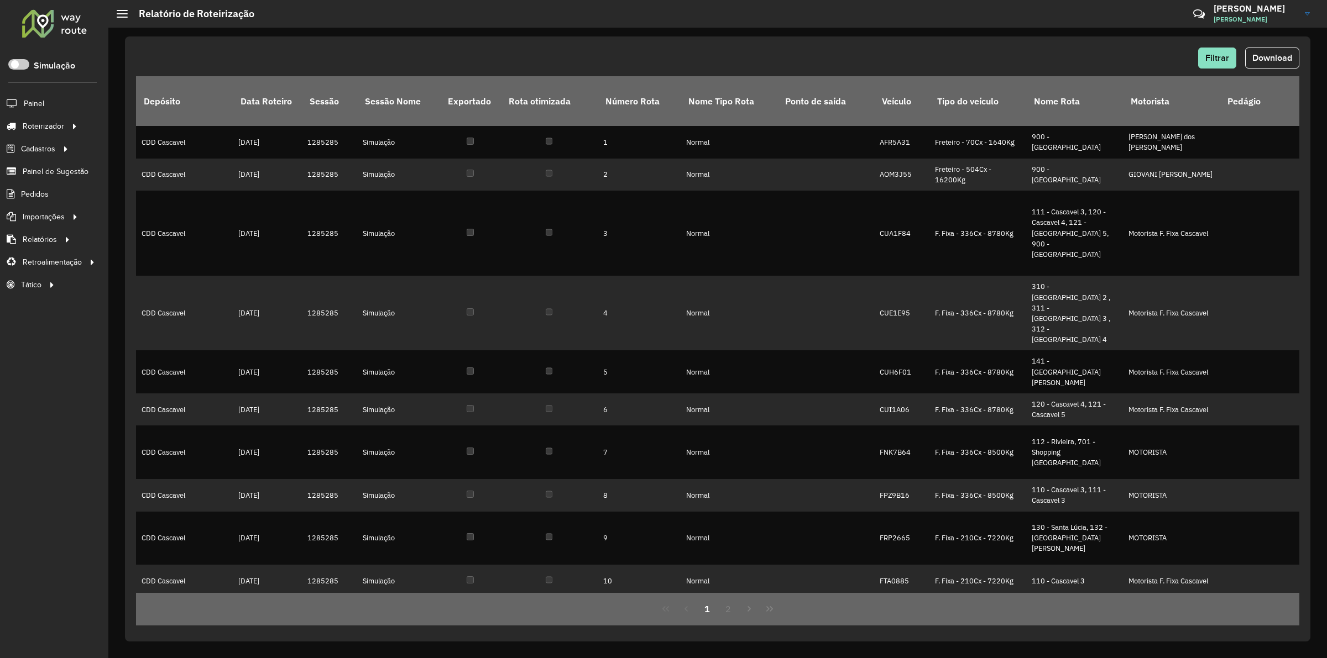
drag, startPoint x: 1274, startPoint y: 49, endPoint x: 1146, endPoint y: 95, distance: 136.2
click at [1274, 50] on button "Download" at bounding box center [1272, 58] width 54 height 21
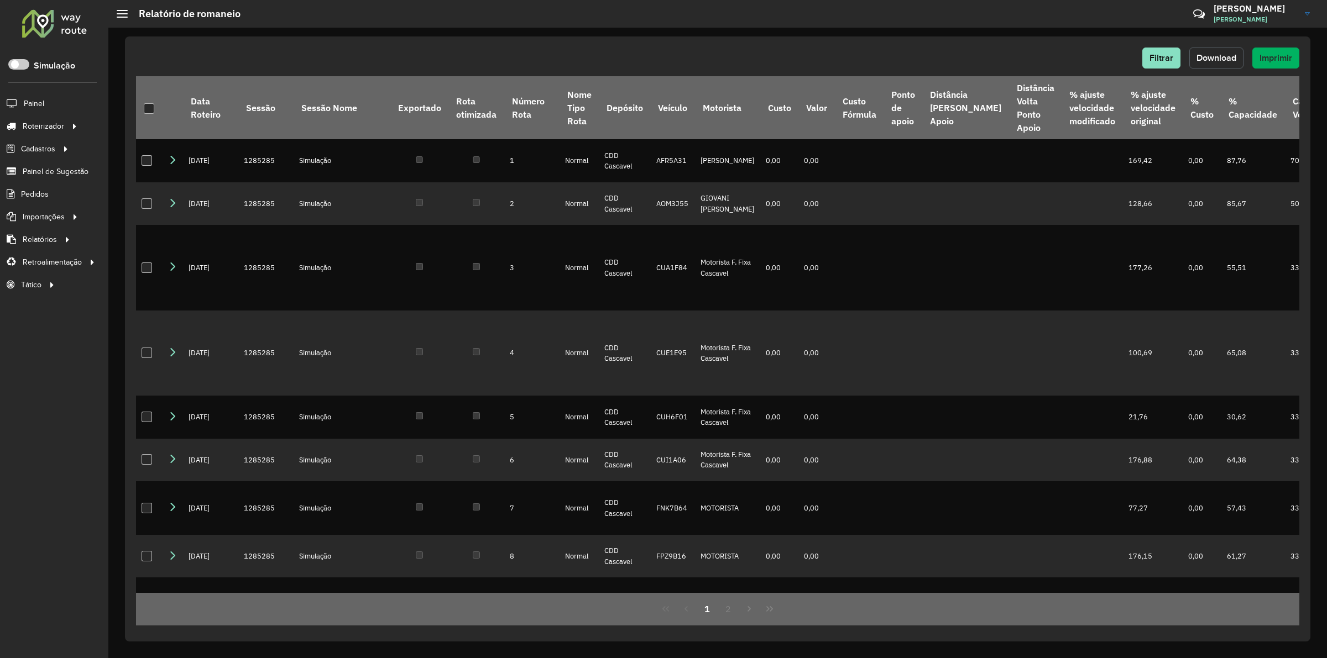
click at [1221, 54] on span "Download" at bounding box center [1216, 57] width 40 height 9
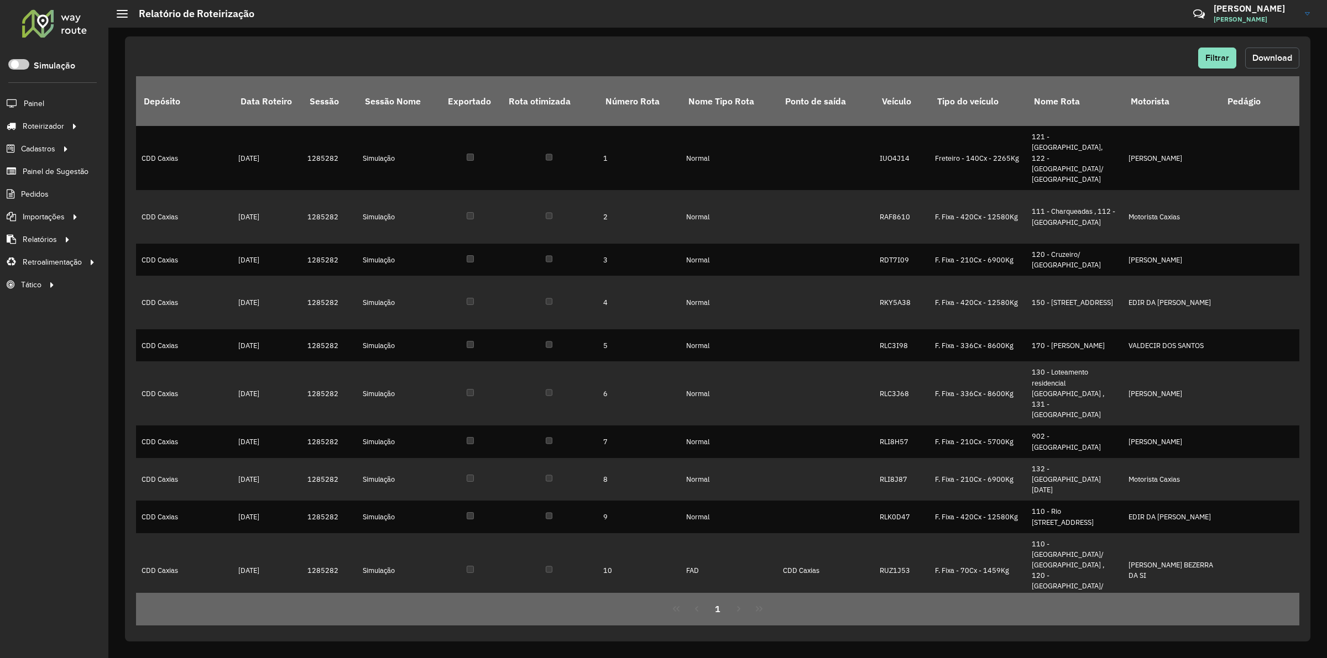
click at [1288, 60] on span "Download" at bounding box center [1272, 57] width 40 height 9
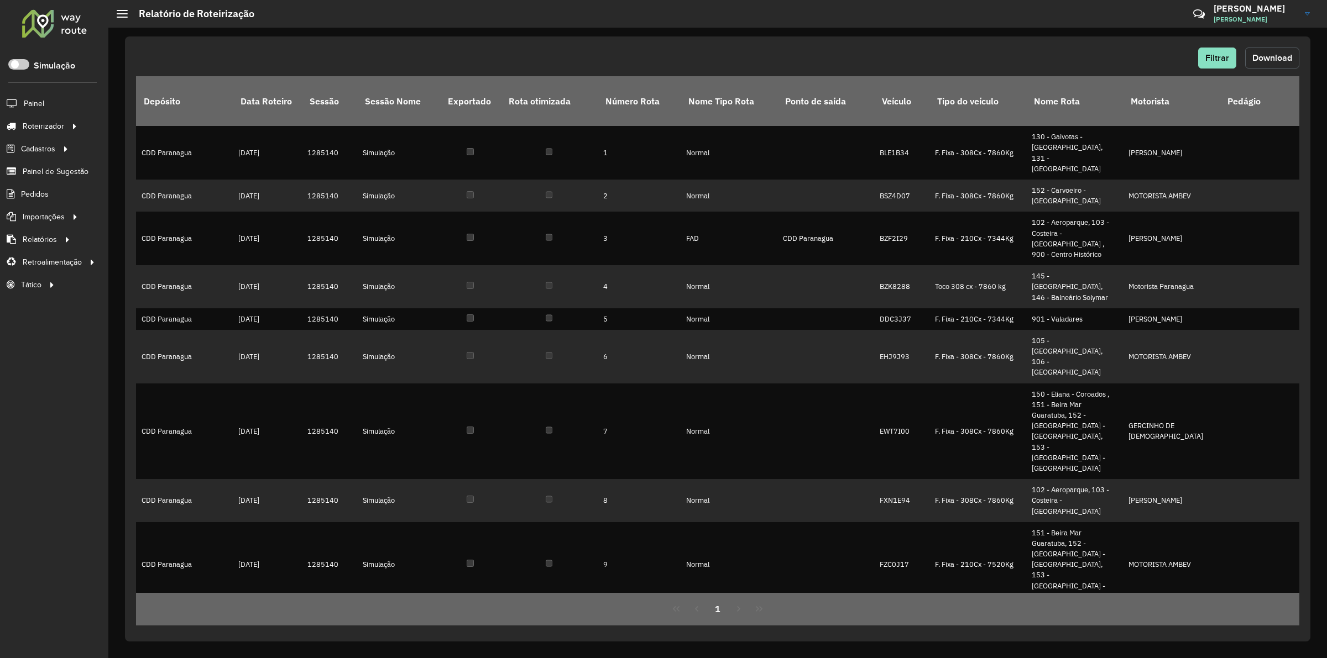
click at [1259, 57] on span "Download" at bounding box center [1272, 57] width 40 height 9
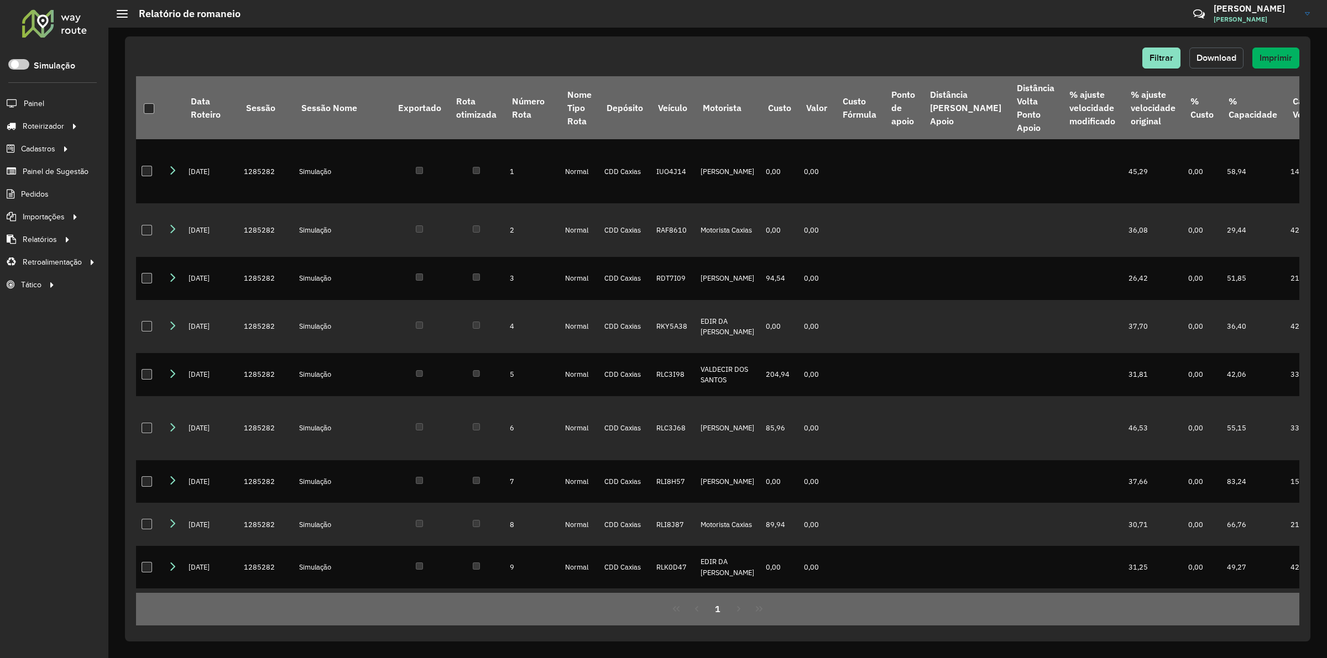
click at [1223, 51] on button "Download" at bounding box center [1216, 58] width 54 height 21
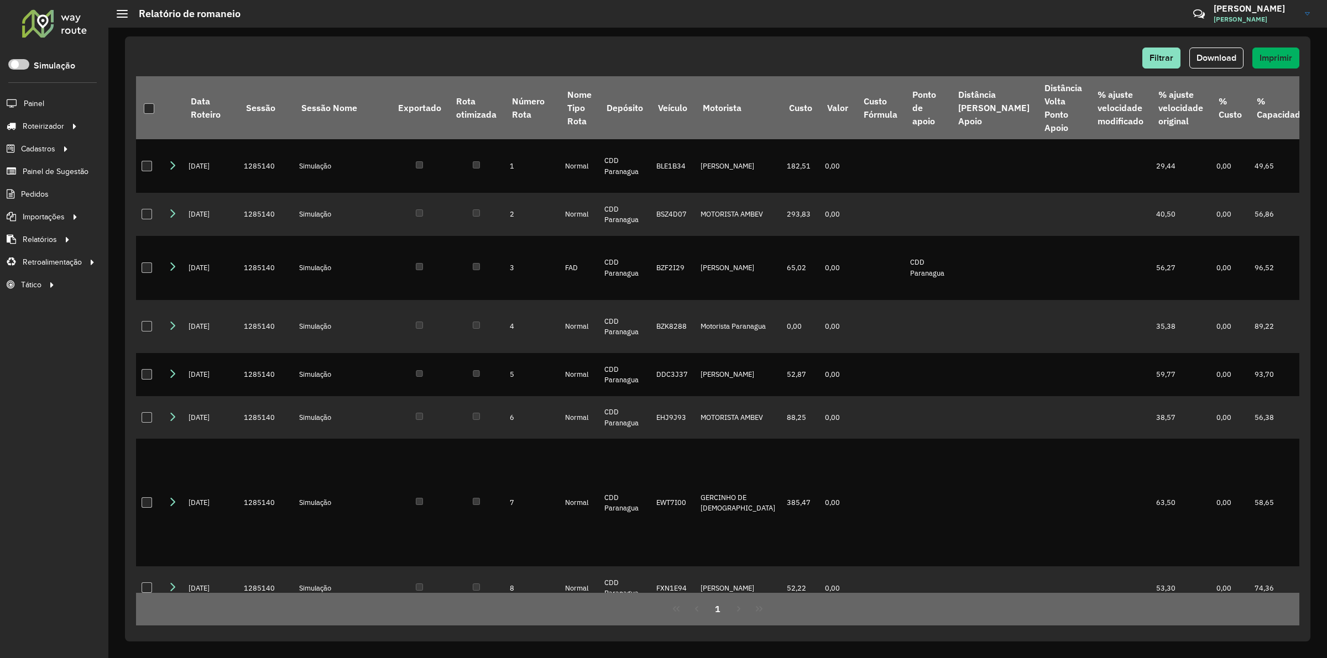
click at [553, 25] on hb-header "Relatório de romaneio Críticas? Dúvidas? Elogios? Sugestões? Entre em contato c…" at bounding box center [717, 14] width 1218 height 28
click at [1221, 56] on span "Download" at bounding box center [1216, 57] width 40 height 9
drag, startPoint x: 974, startPoint y: 40, endPoint x: 1037, endPoint y: 48, distance: 64.1
click at [974, 40] on div "Filtrar Download Imprimir Data Roteiro Sessão Sessão Nome Exportado Rota otimiz…" at bounding box center [717, 338] width 1185 height 605
click at [1208, 55] on span "Download" at bounding box center [1216, 57] width 40 height 9
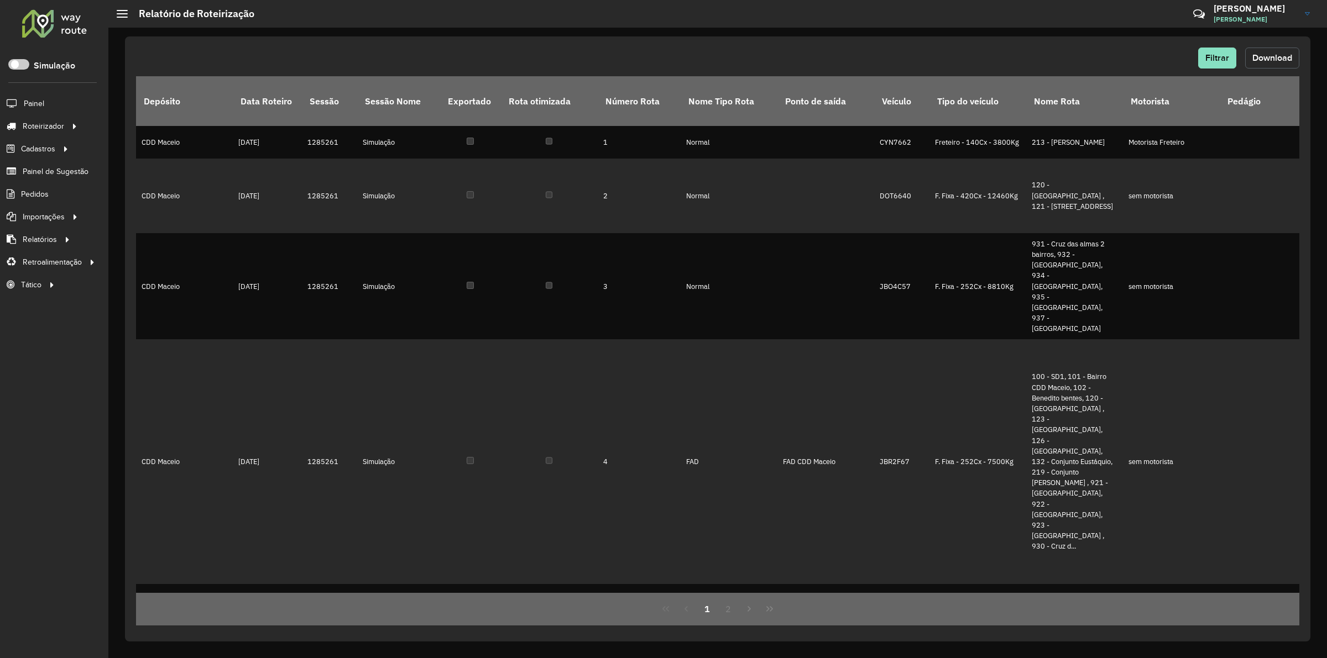
click at [1283, 65] on button "Download" at bounding box center [1272, 58] width 54 height 21
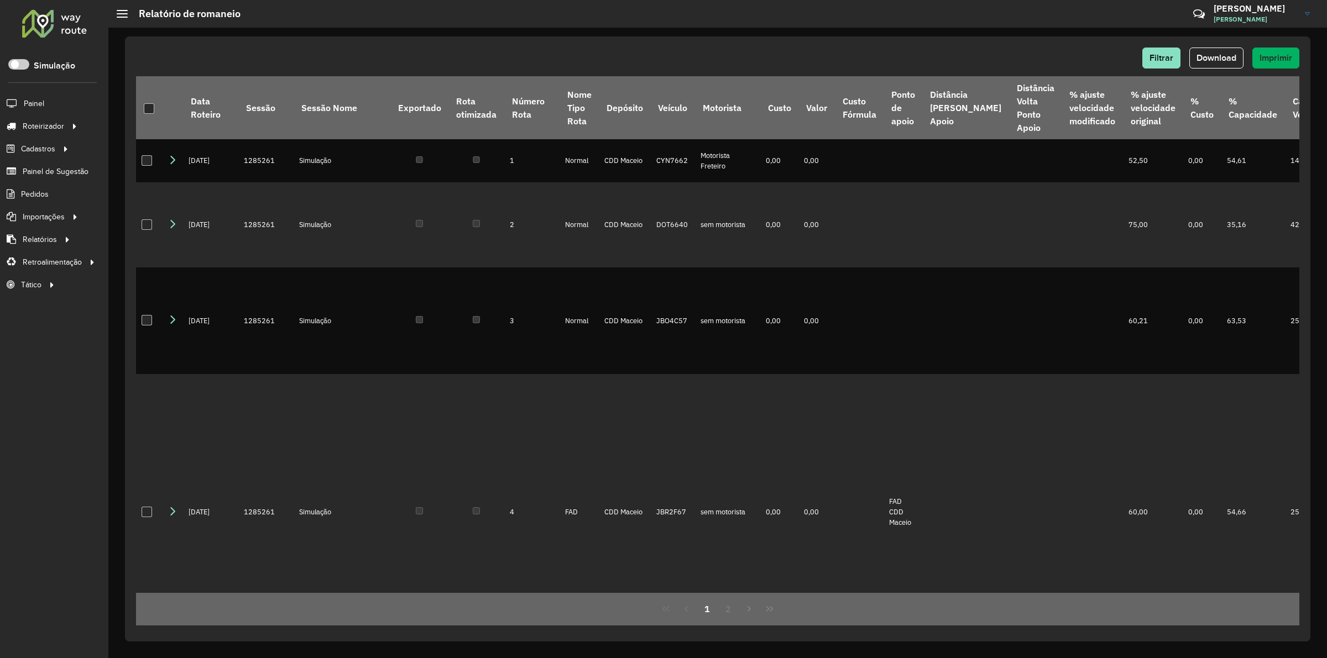
drag, startPoint x: 694, startPoint y: 65, endPoint x: 744, endPoint y: 68, distance: 49.3
click at [695, 65] on div "Filtrar Download Imprimir" at bounding box center [717, 58] width 1163 height 21
click at [1211, 49] on button "Download" at bounding box center [1216, 58] width 54 height 21
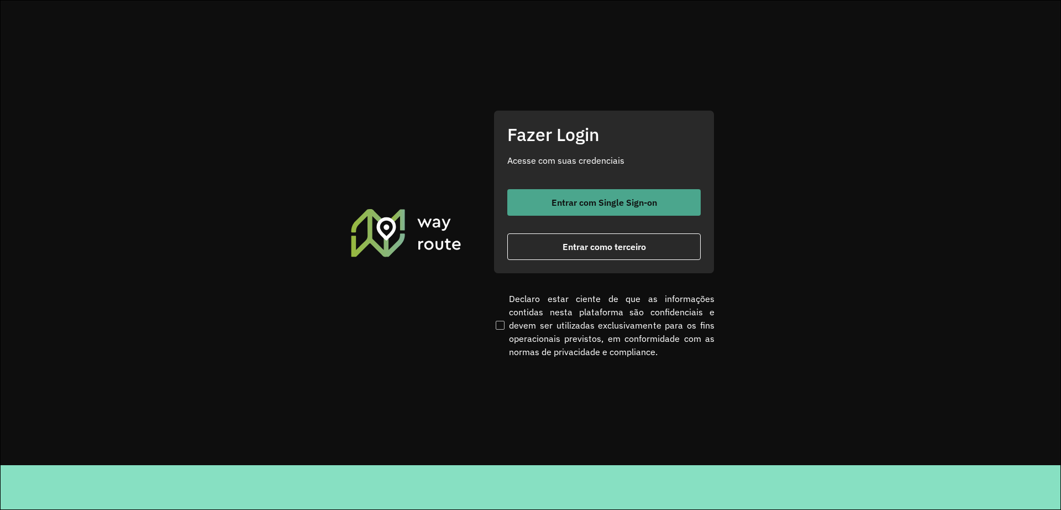
click at [593, 209] on button "Entrar com Single Sign-on" at bounding box center [603, 202] width 193 height 27
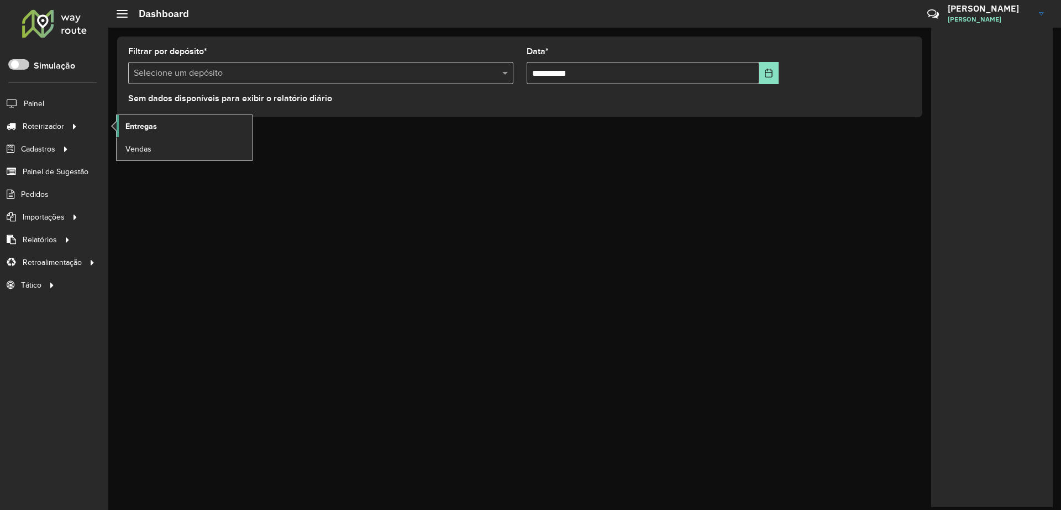
click at [156, 132] on span "Entregas" at bounding box center [141, 127] width 32 height 12
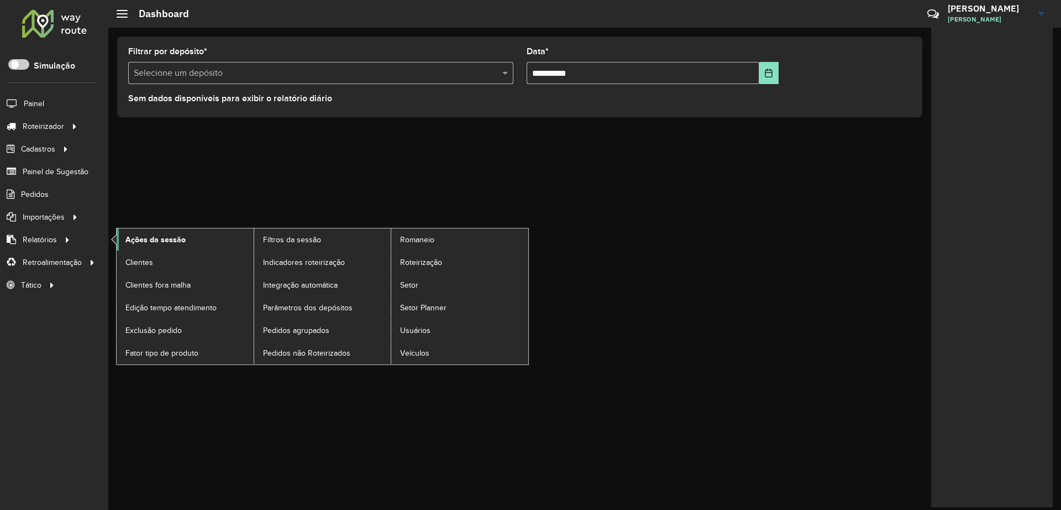
click at [164, 238] on span "Ações da sessão" at bounding box center [155, 240] width 60 height 12
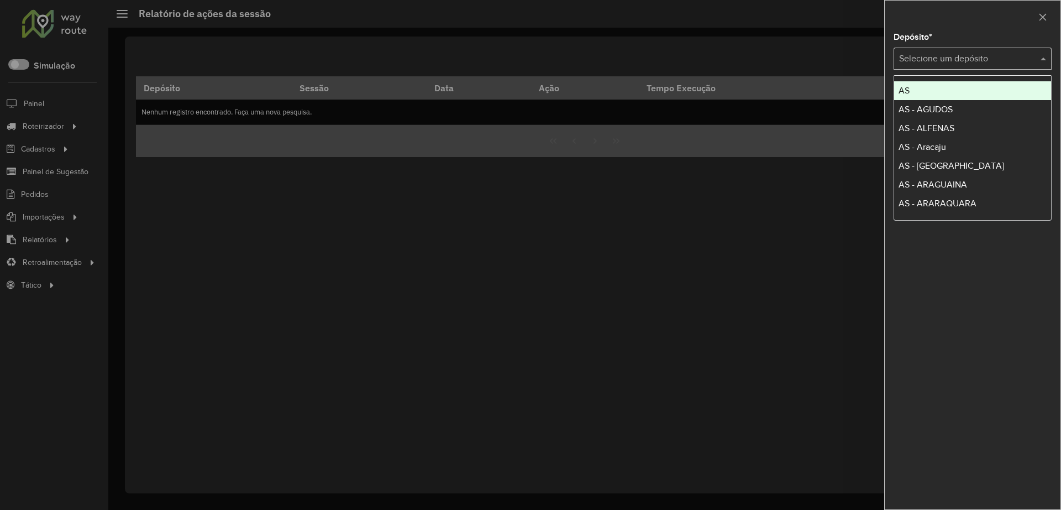
click at [940, 65] on input "text" at bounding box center [961, 59] width 125 height 13
type input "*"
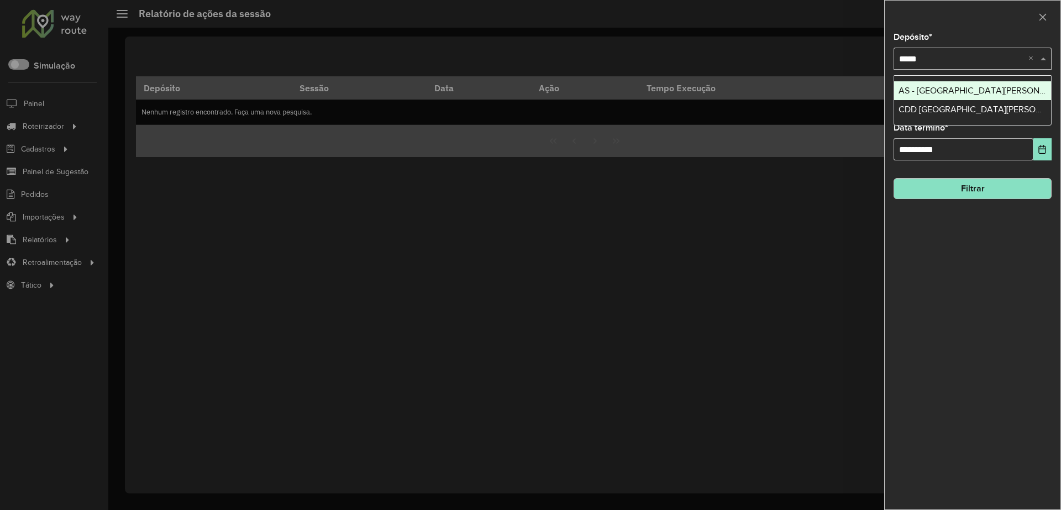
type input "******"
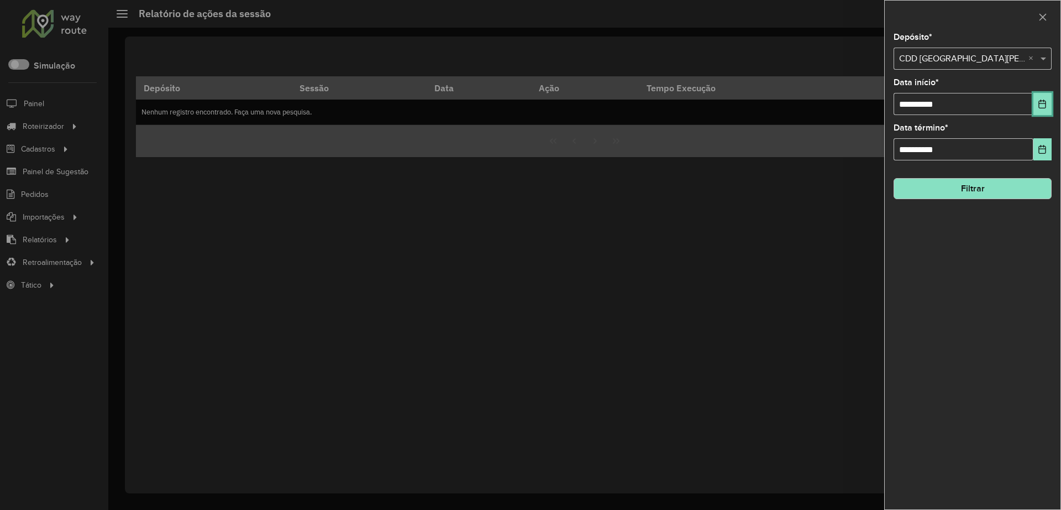
click at [1037, 106] on button "Choose Date" at bounding box center [1043, 104] width 18 height 22
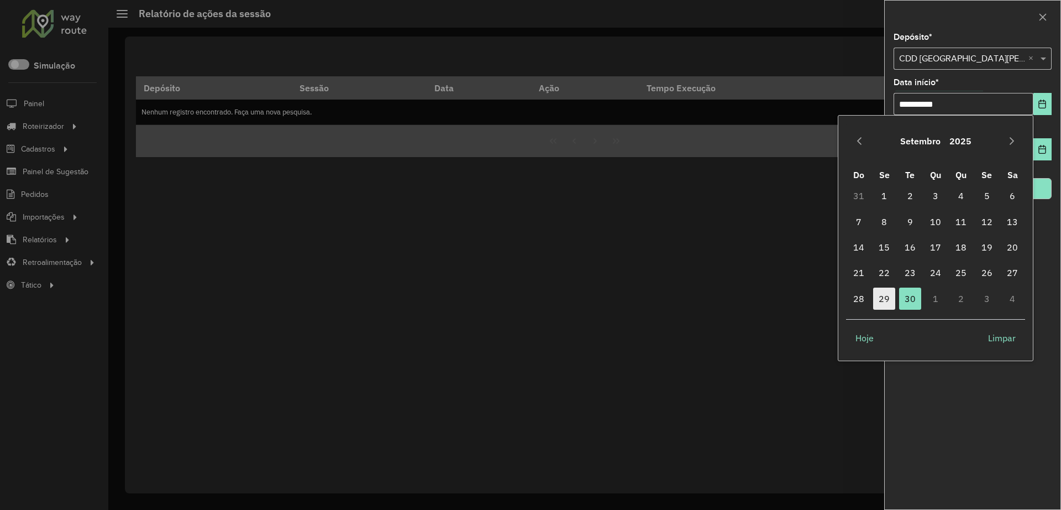
drag, startPoint x: 887, startPoint y: 302, endPoint x: 1055, endPoint y: 186, distance: 203.5
click at [887, 302] on span "29" at bounding box center [884, 298] width 22 height 22
type input "**********"
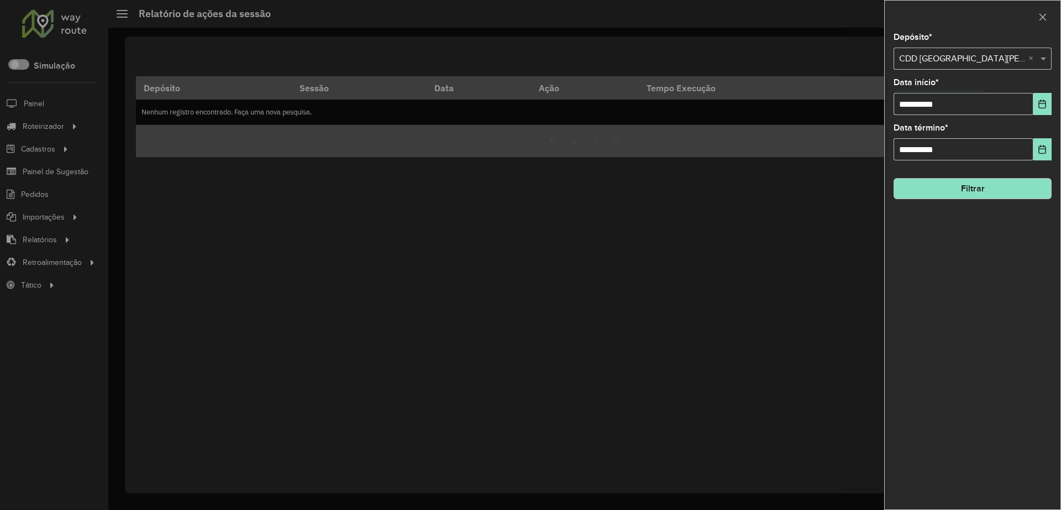
click at [1010, 175] on hb-field-button "Filtrar" at bounding box center [973, 184] width 158 height 30
click at [1002, 186] on button "Filtrar" at bounding box center [973, 188] width 158 height 21
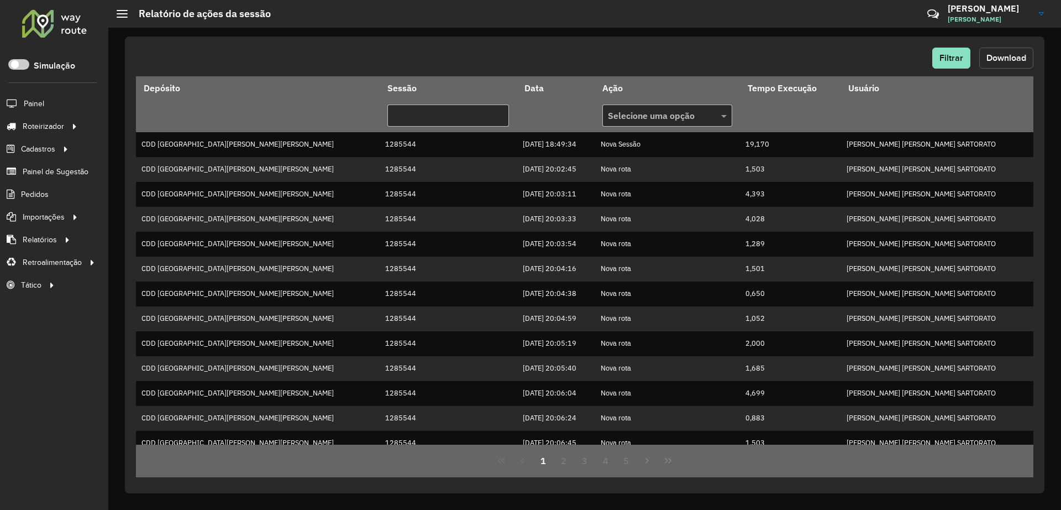
click at [1005, 55] on span "Download" at bounding box center [1007, 57] width 40 height 9
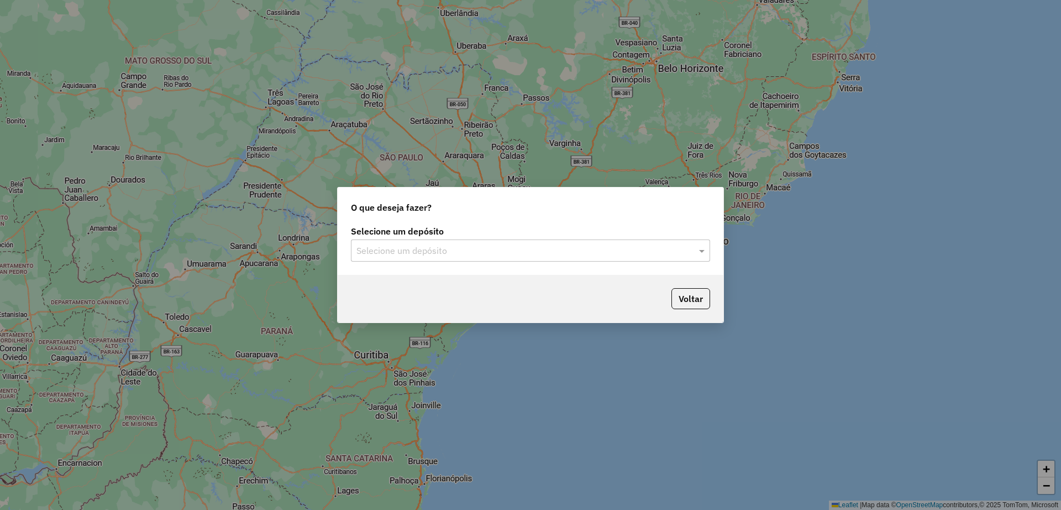
click at [531, 254] on input "text" at bounding box center [520, 250] width 326 height 13
